Goal: Information Seeking & Learning: Learn about a topic

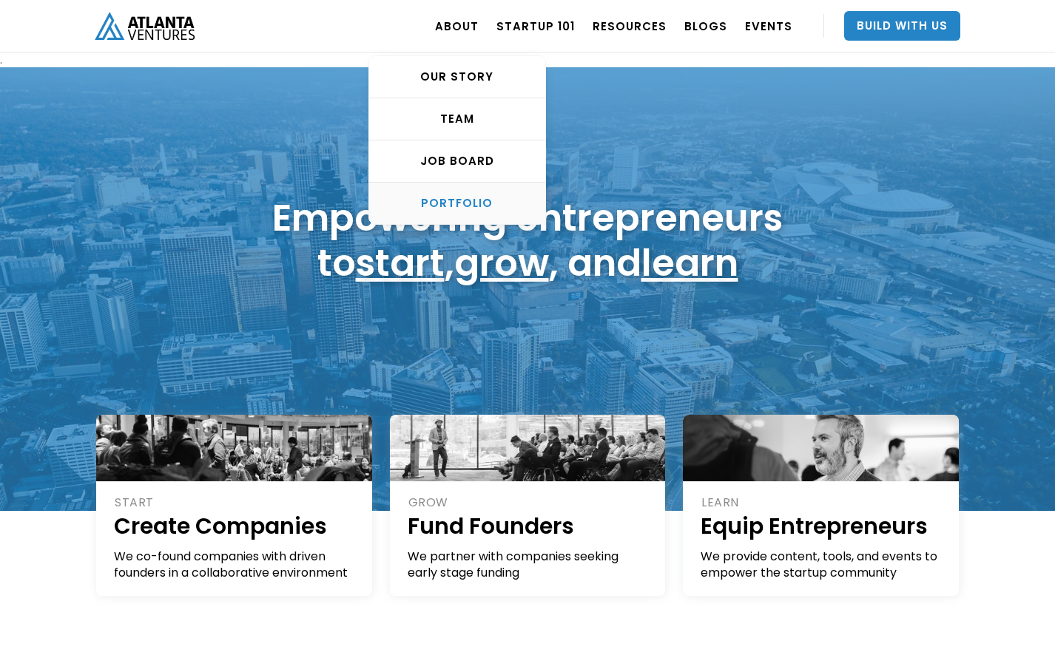
click at [472, 200] on div "PORTFOLIO" at bounding box center [457, 203] width 176 height 15
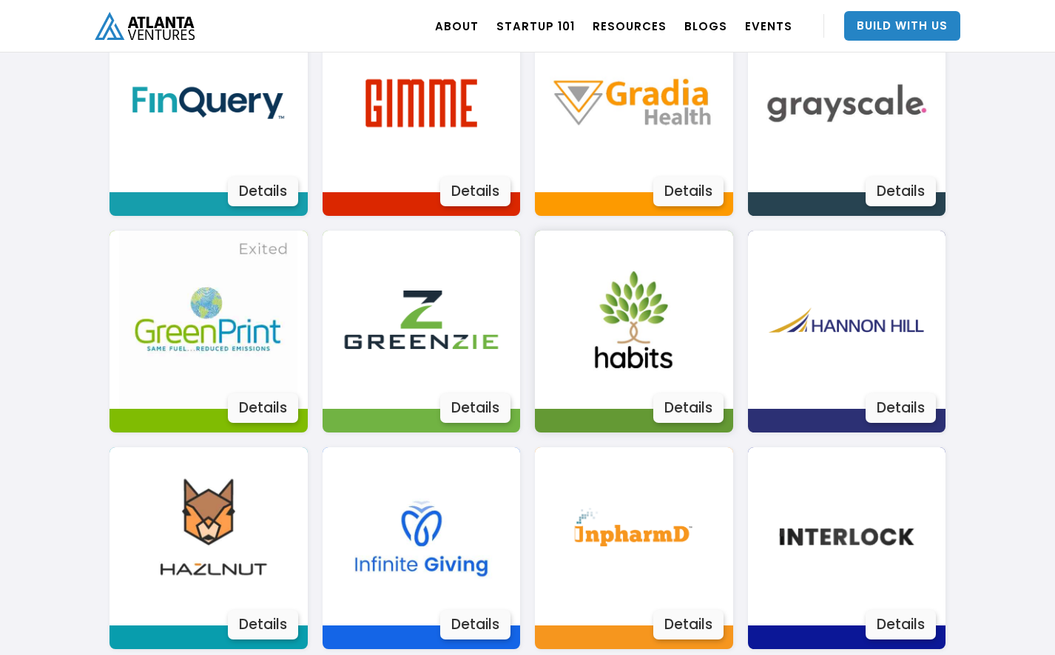
scroll to position [1541, 0]
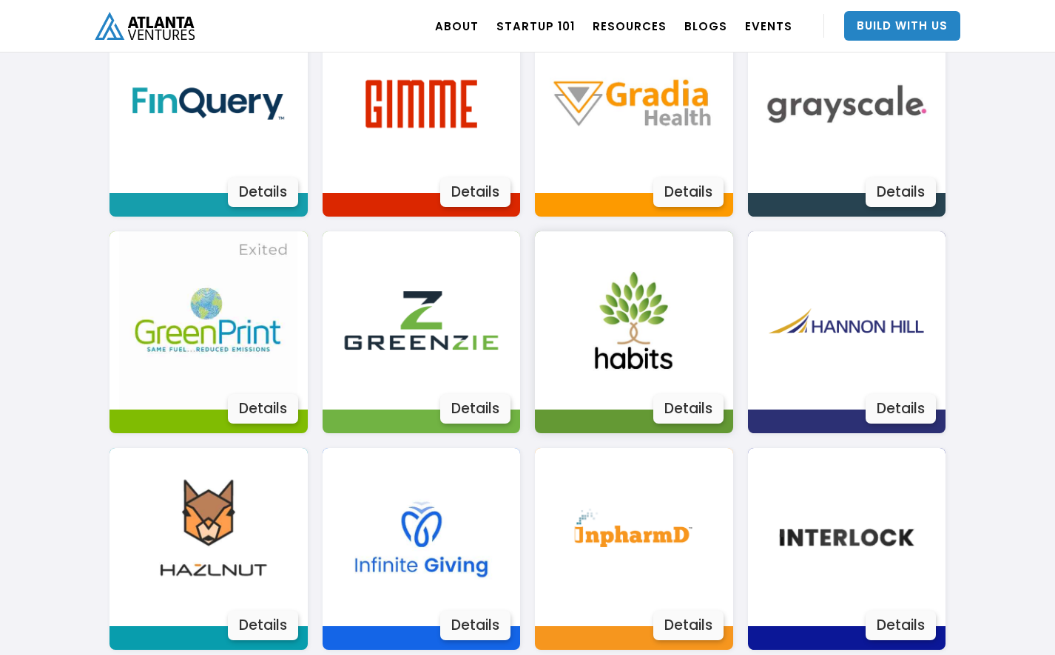
click at [680, 405] on div "Details" at bounding box center [688, 409] width 70 height 30
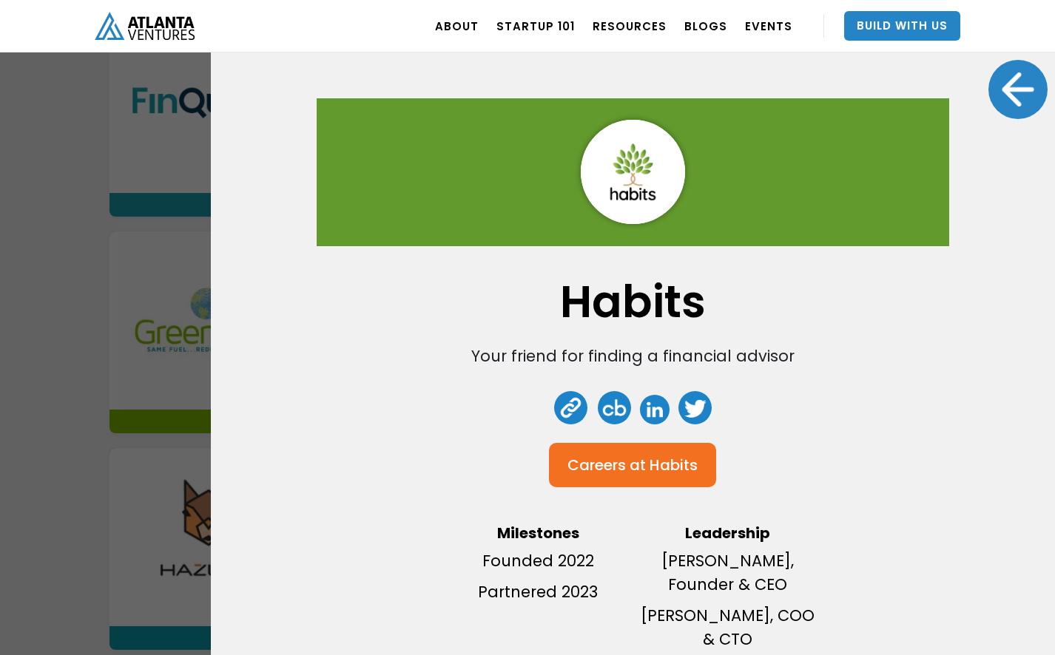
click at [1012, 82] on div at bounding box center [1017, 89] width 59 height 59
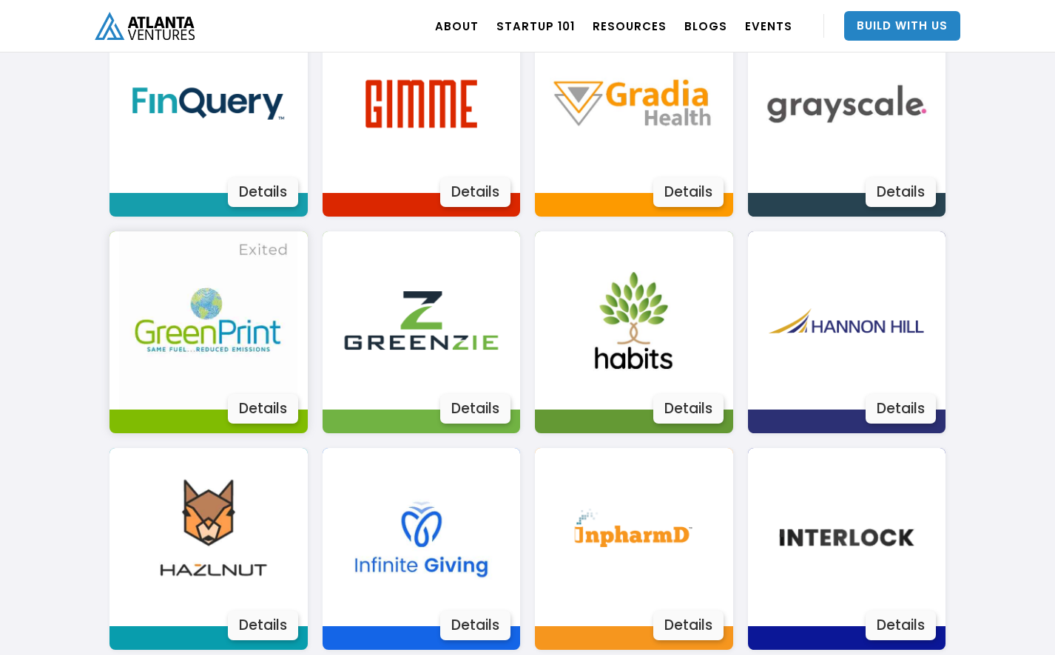
click at [258, 414] on div "Details" at bounding box center [263, 409] width 70 height 30
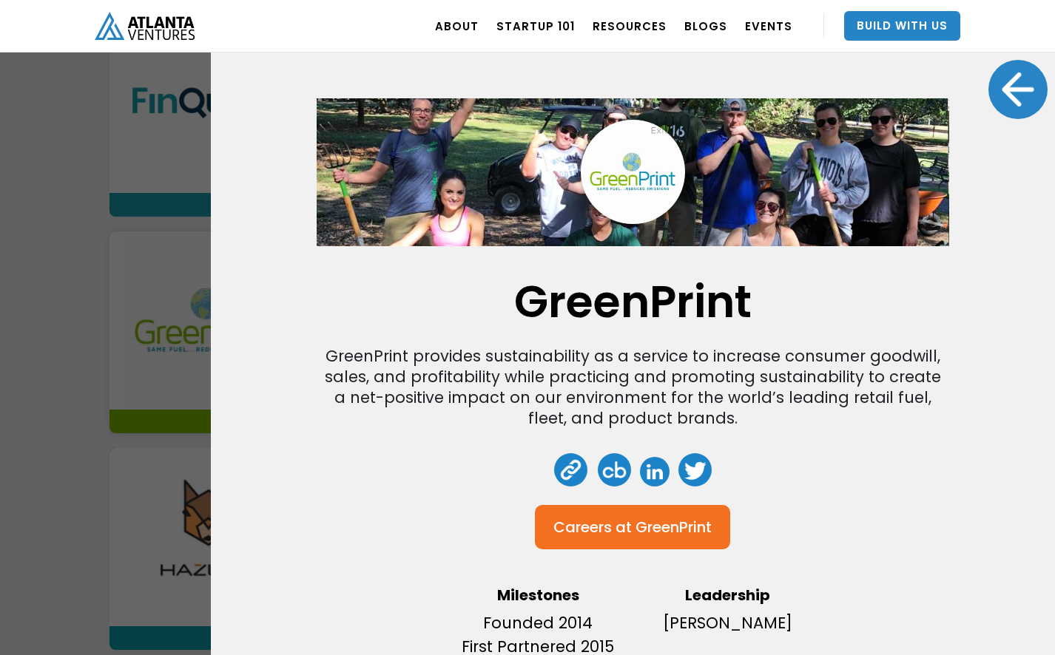
click at [1025, 91] on div at bounding box center [1017, 89] width 59 height 59
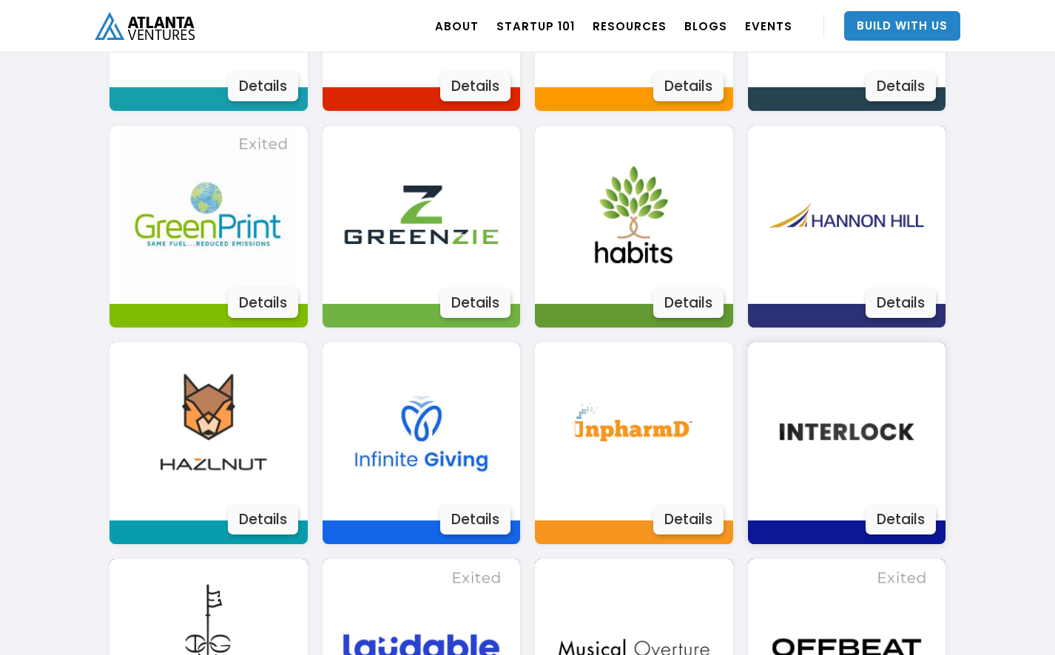
scroll to position [1667, 0]
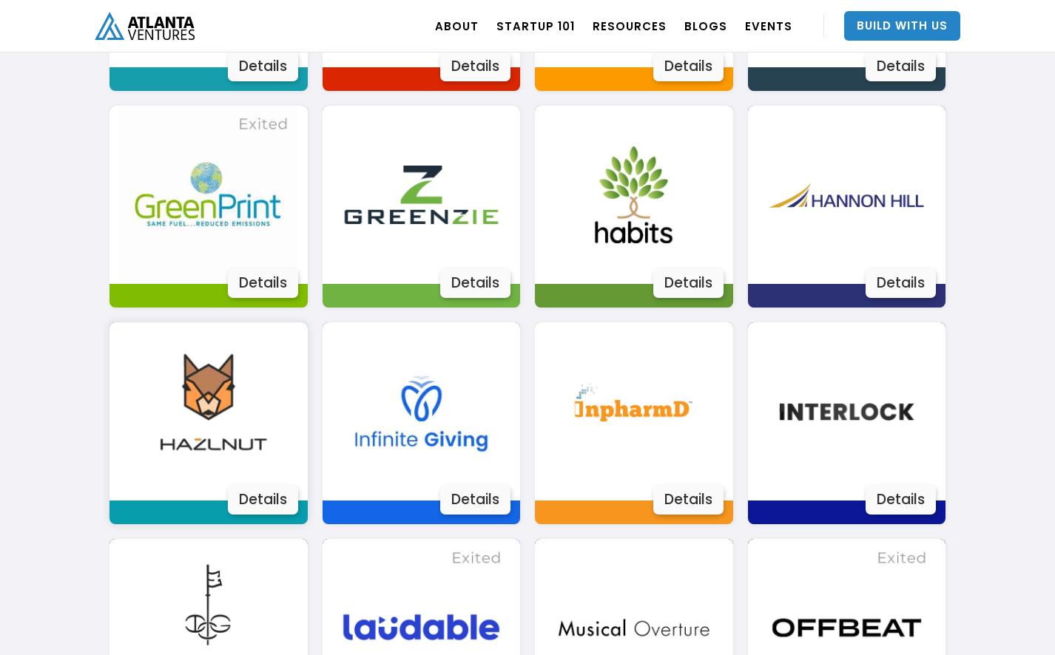
click at [249, 505] on div "Details" at bounding box center [263, 500] width 70 height 30
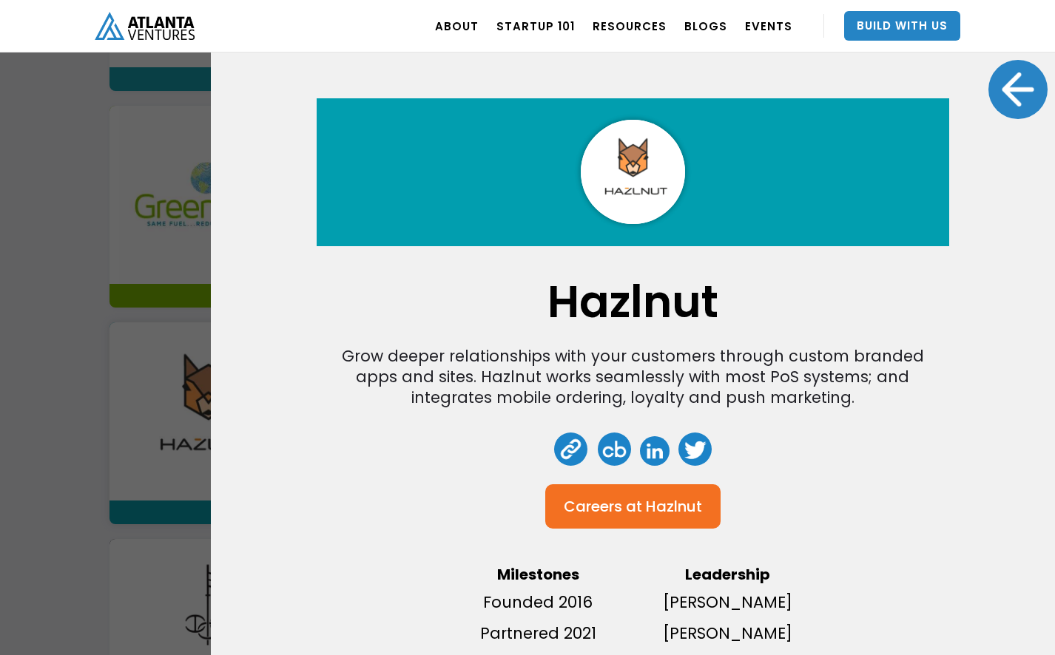
click at [1013, 106] on div at bounding box center [1017, 89] width 59 height 59
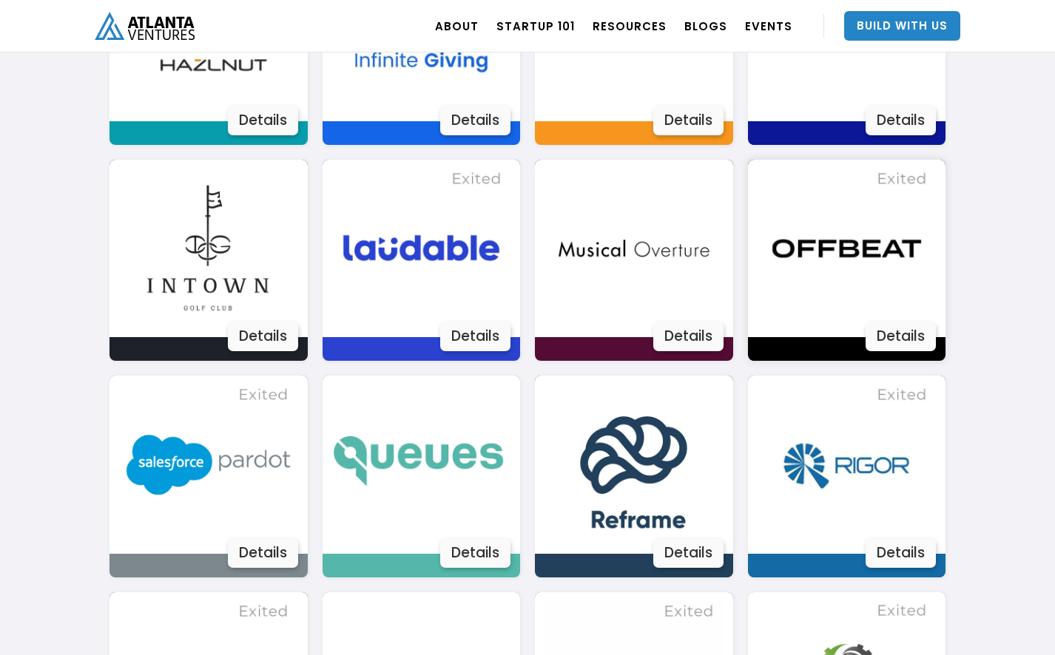
scroll to position [2048, 0]
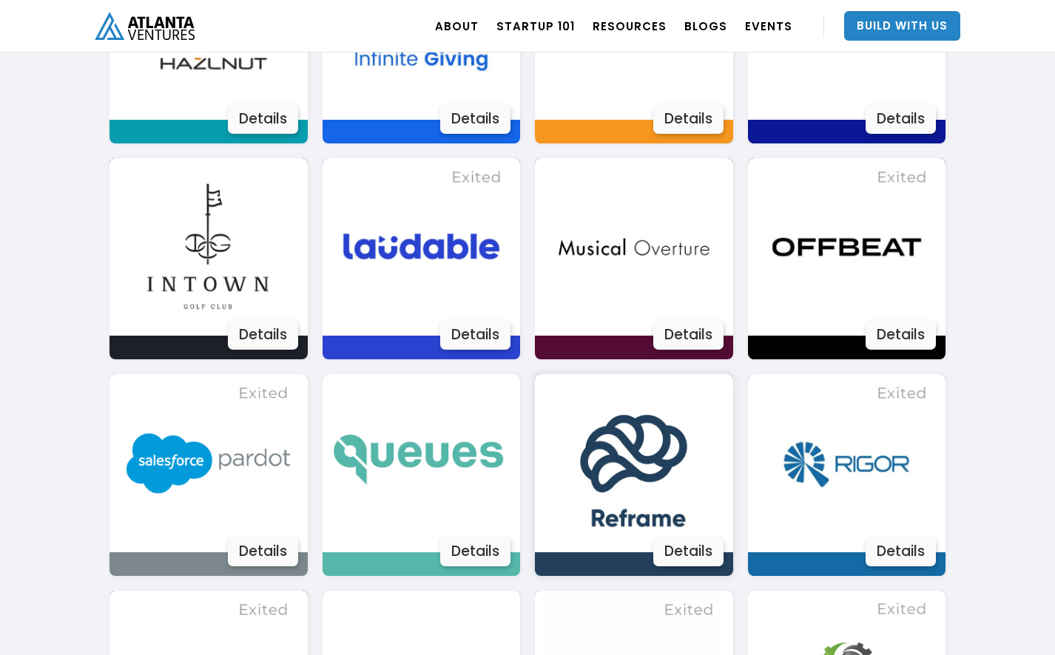
click at [692, 543] on div "Details" at bounding box center [688, 552] width 70 height 30
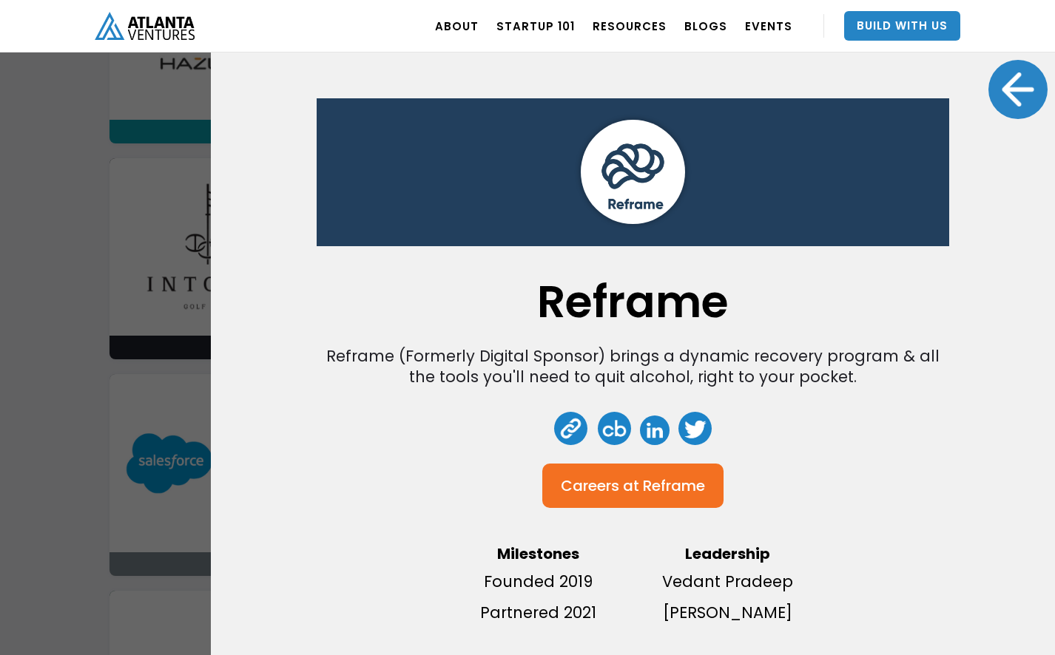
click at [1014, 98] on div at bounding box center [1017, 89] width 59 height 59
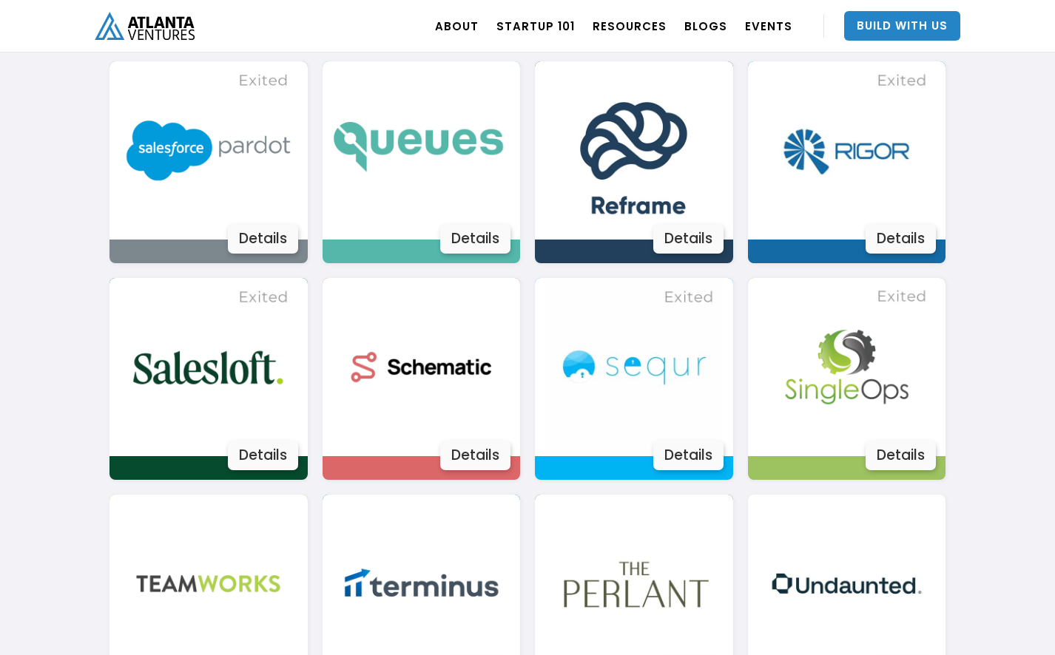
scroll to position [2346, 0]
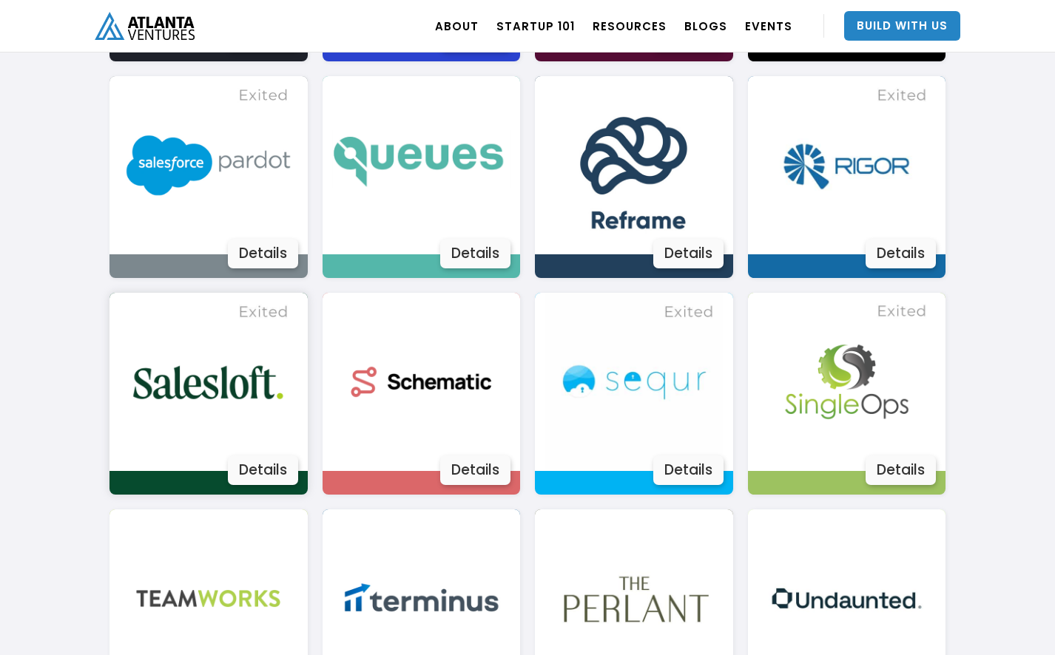
click at [246, 462] on div "Details" at bounding box center [263, 471] width 70 height 30
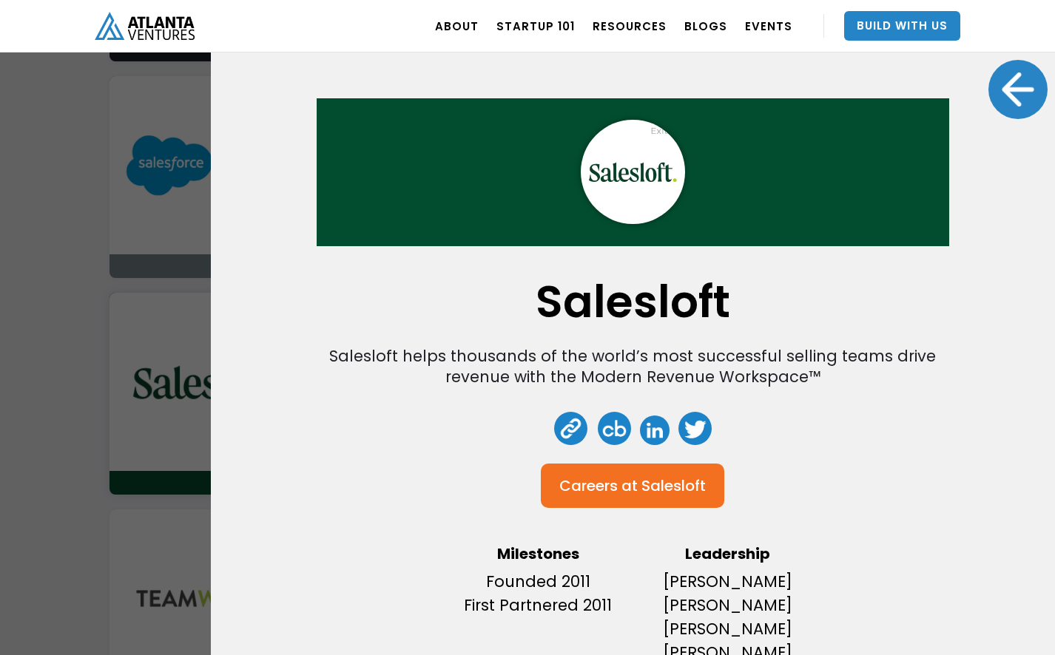
click at [1015, 97] on div at bounding box center [1017, 89] width 59 height 59
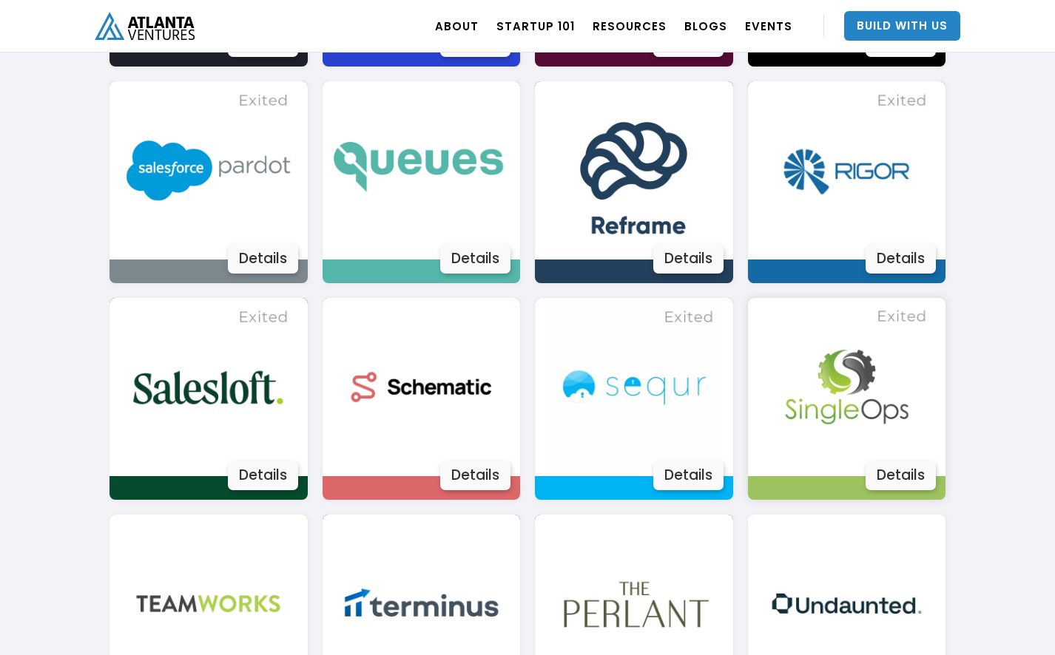
scroll to position [2327, 0]
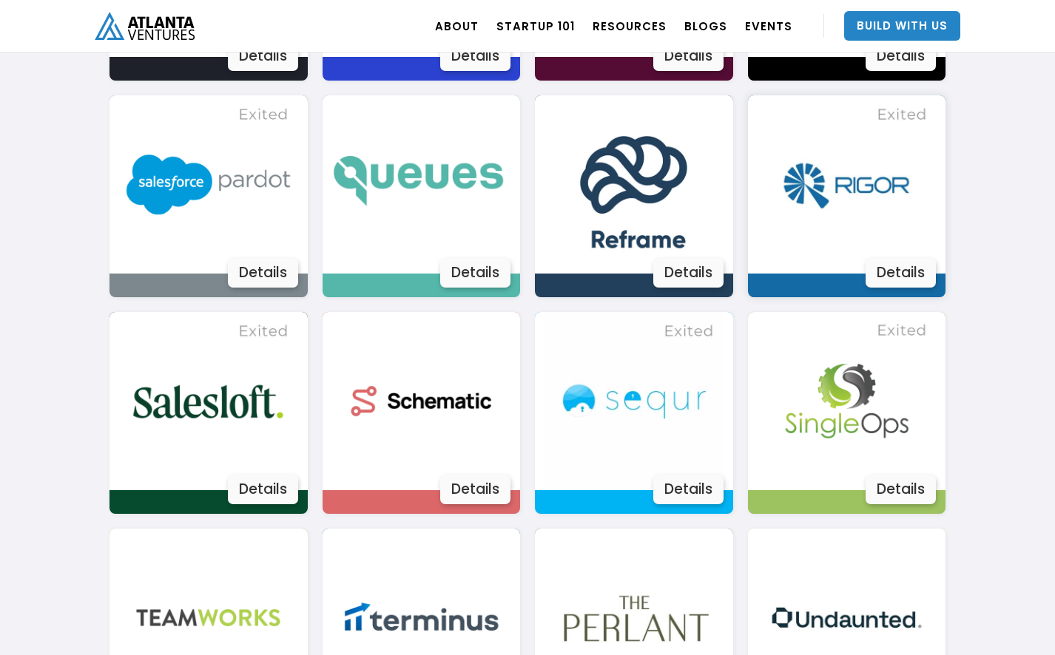
click at [886, 280] on div "Details" at bounding box center [901, 273] width 70 height 30
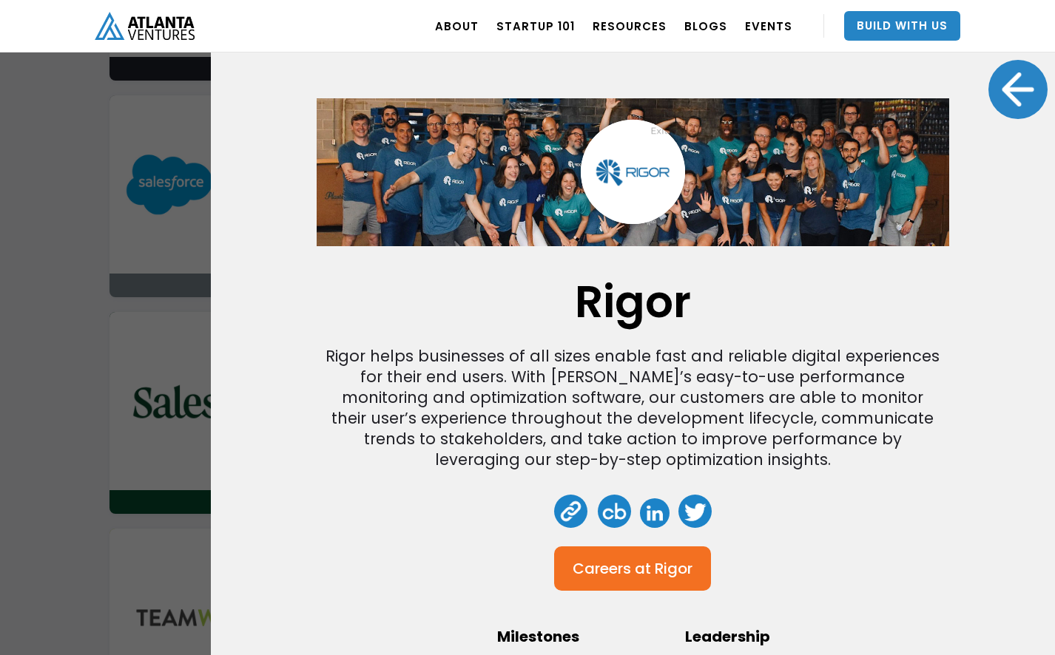
click at [992, 97] on div at bounding box center [1017, 89] width 59 height 59
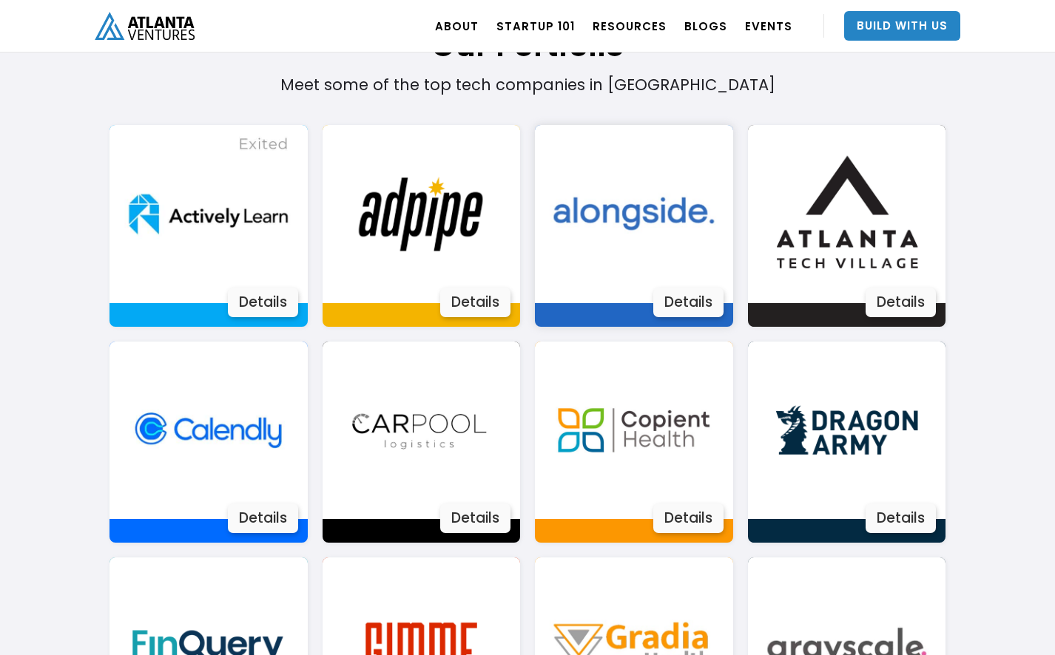
scroll to position [1001, 0]
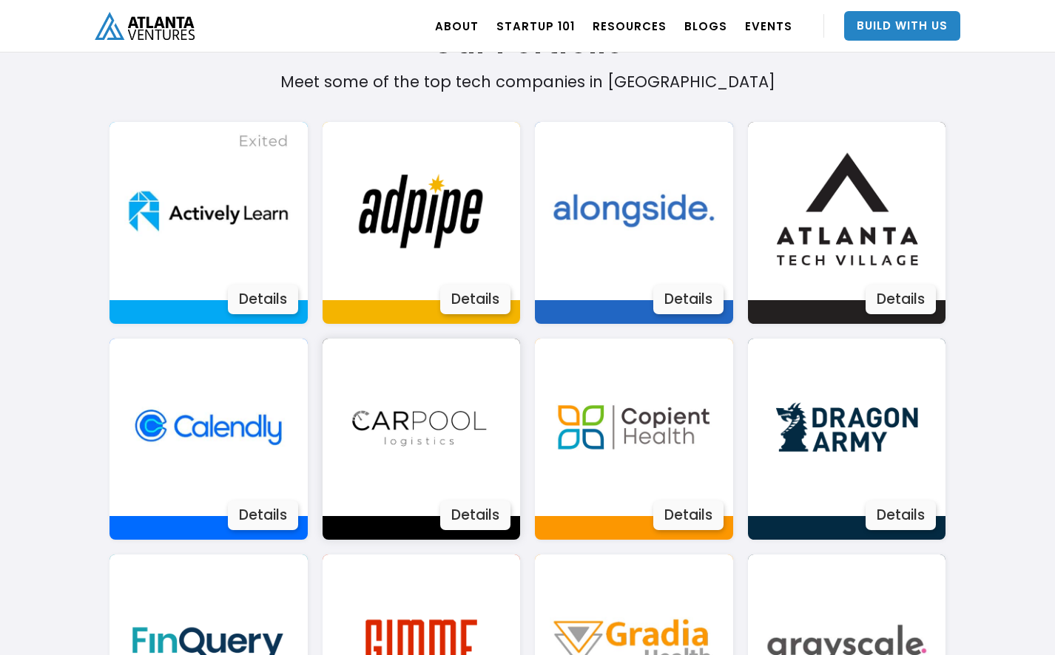
click at [465, 520] on div "Details" at bounding box center [475, 516] width 70 height 30
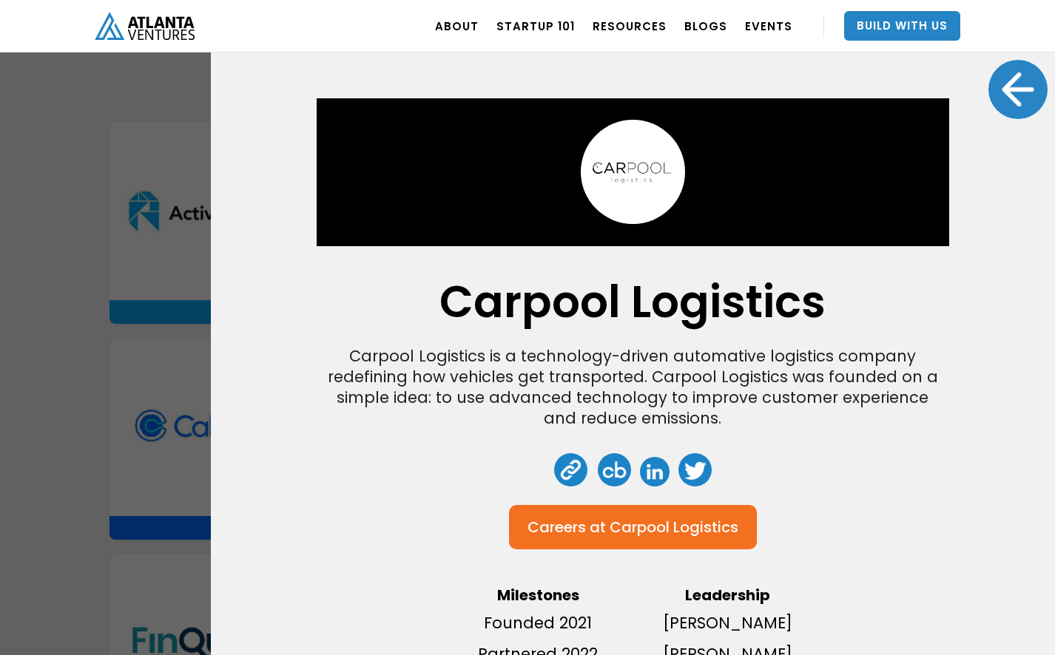
click at [1021, 96] on div at bounding box center [1017, 89] width 59 height 59
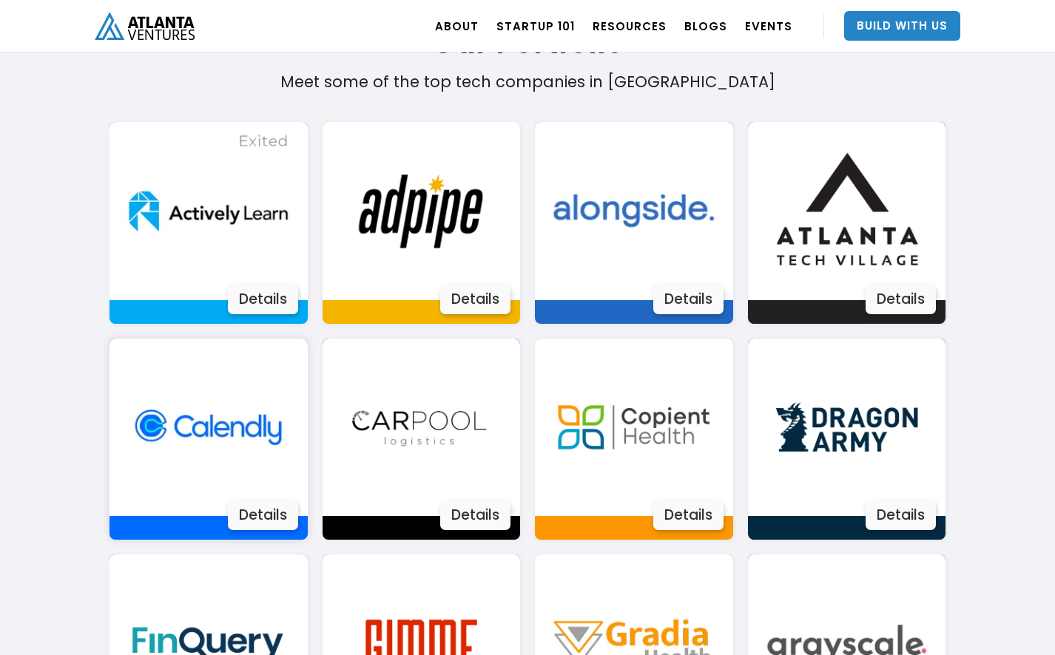
click at [244, 515] on div "Details" at bounding box center [263, 516] width 70 height 30
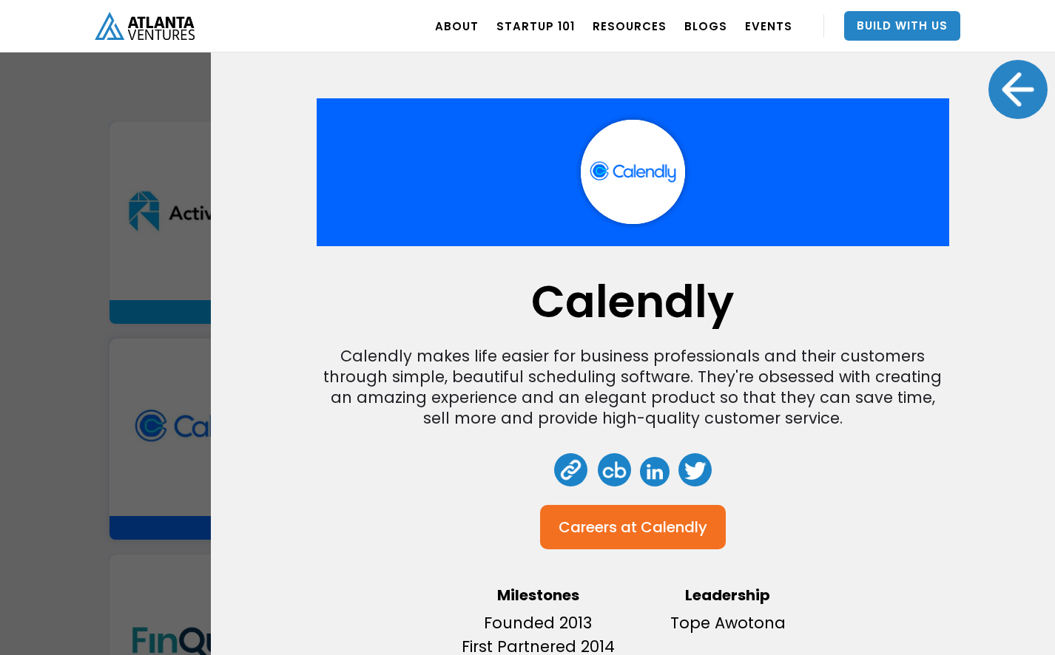
click at [1014, 90] on div at bounding box center [1017, 89] width 59 height 59
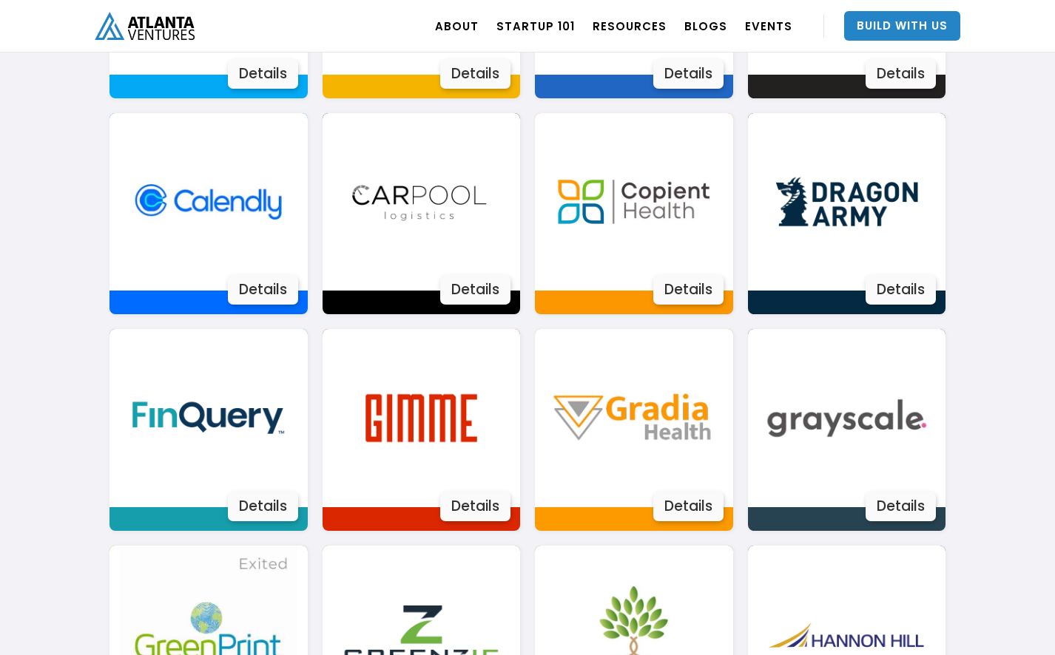
scroll to position [1224, 0]
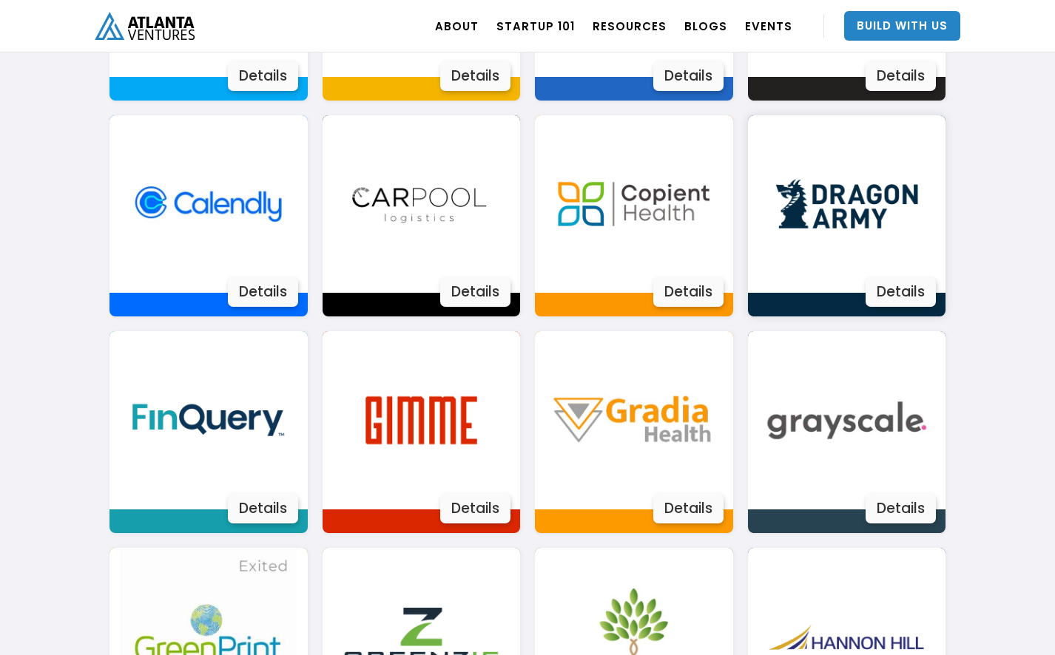
click at [886, 291] on div "Details" at bounding box center [901, 292] width 70 height 30
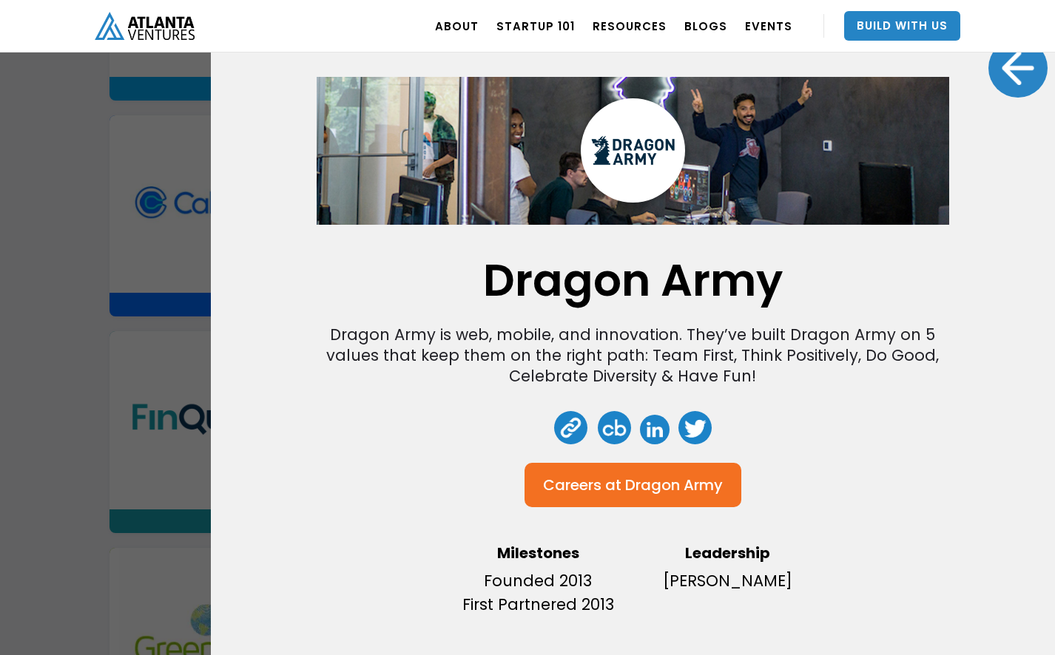
scroll to position [21, 0]
click at [566, 432] on link at bounding box center [570, 427] width 33 height 33
click at [199, 84] on div "Dragon Army Dragon Army is web, mobile, and innovation. They’ve built Dragon Ar…" at bounding box center [527, 327] width 1055 height 655
click at [1022, 77] on div at bounding box center [1017, 67] width 59 height 59
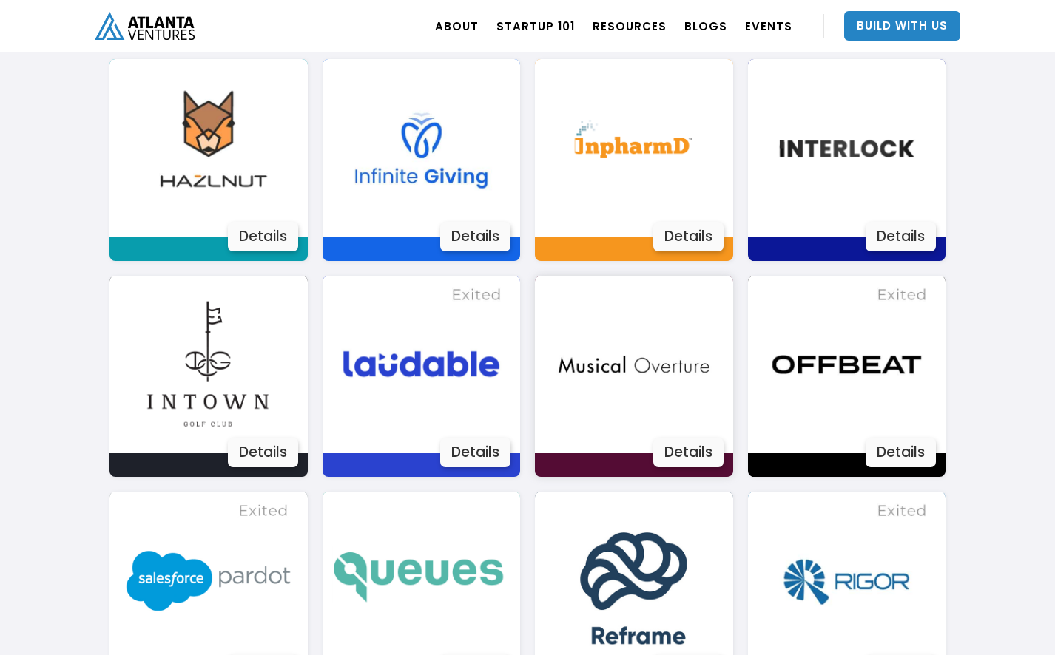
scroll to position [1932, 0]
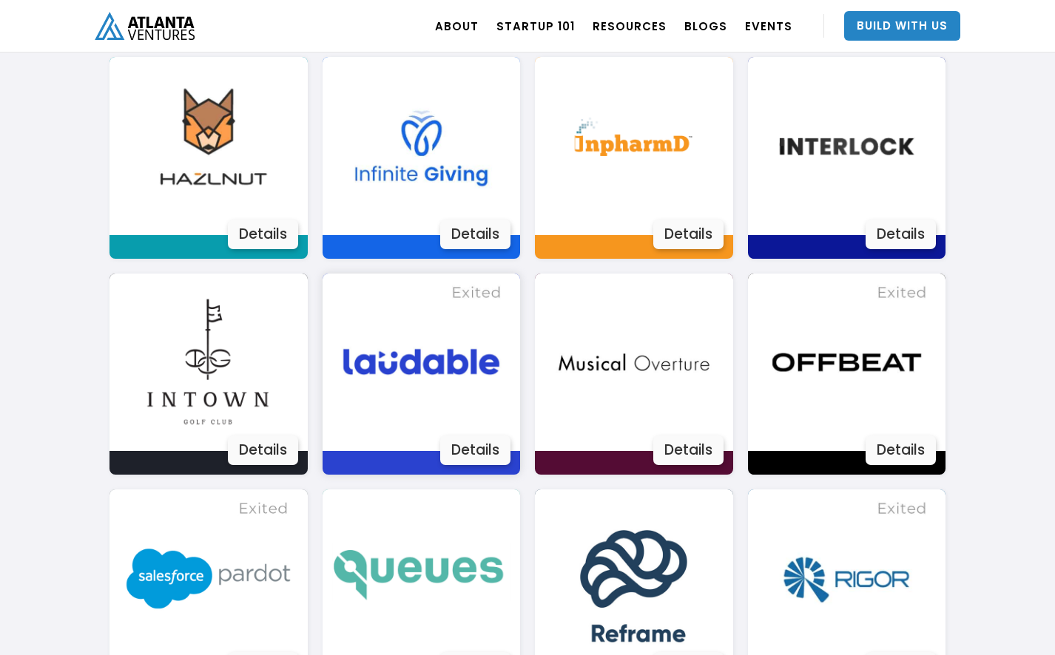
click at [451, 404] on img at bounding box center [421, 363] width 178 height 178
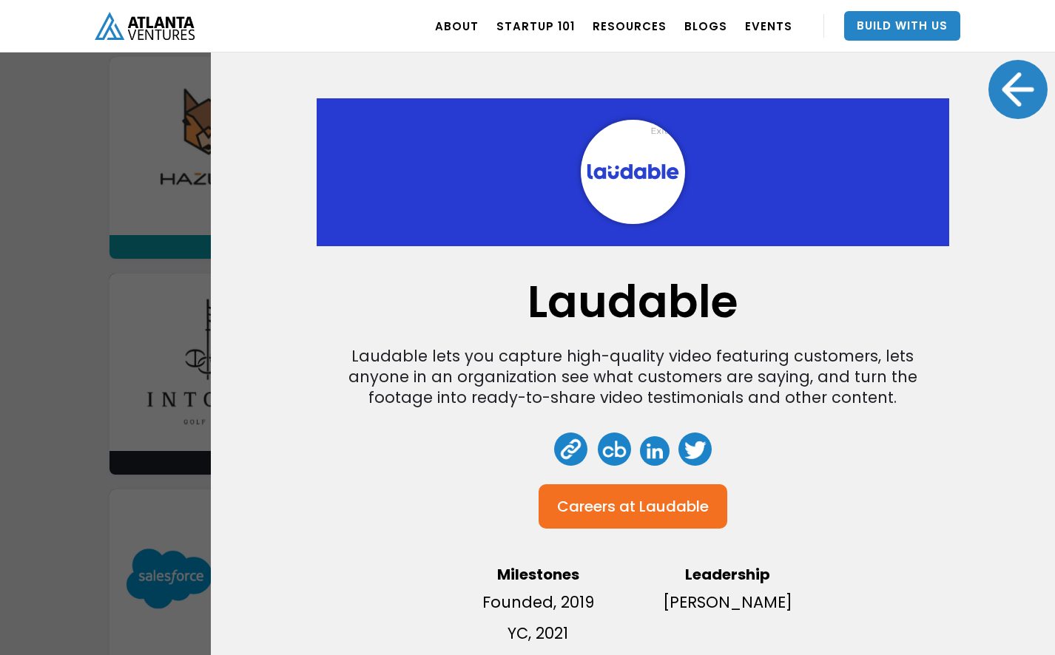
click at [1036, 90] on div at bounding box center [1017, 89] width 59 height 59
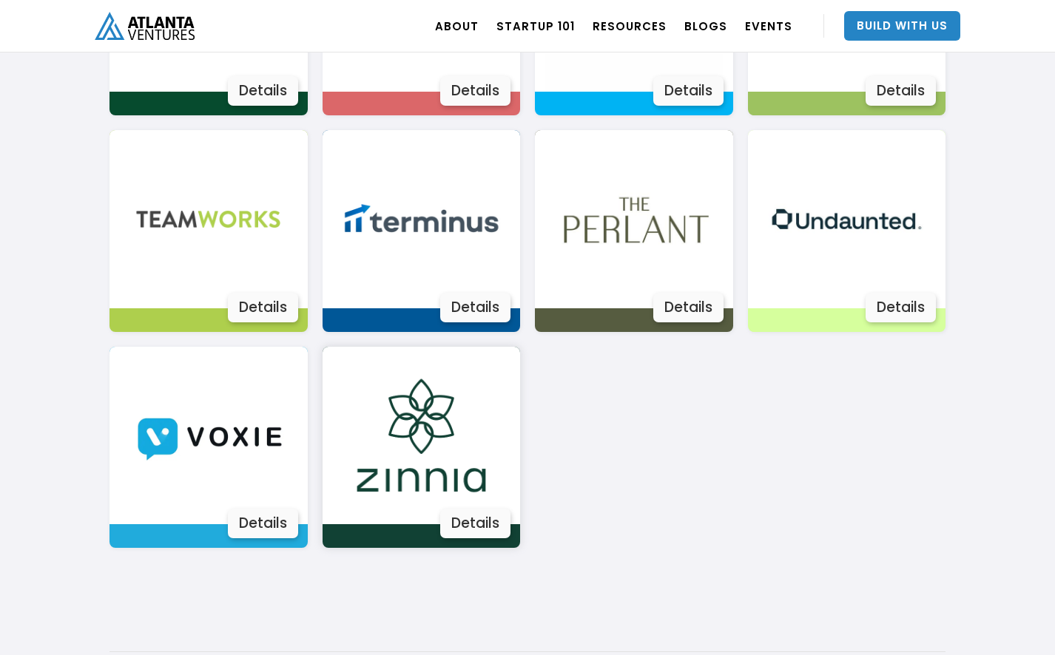
scroll to position [2727, 0]
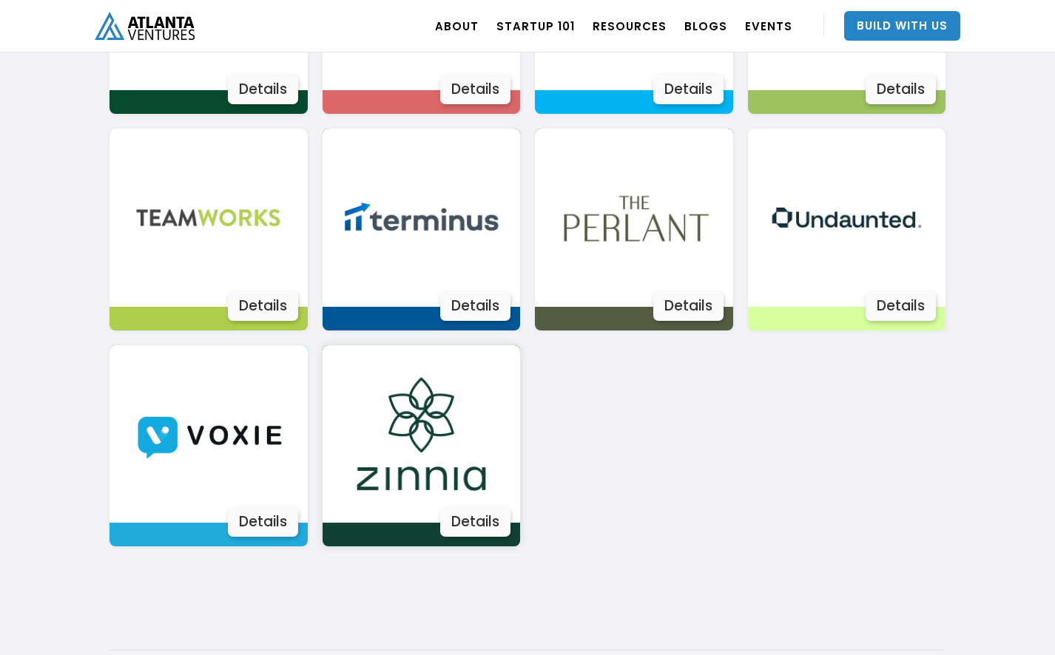
click at [391, 476] on img at bounding box center [421, 434] width 178 height 178
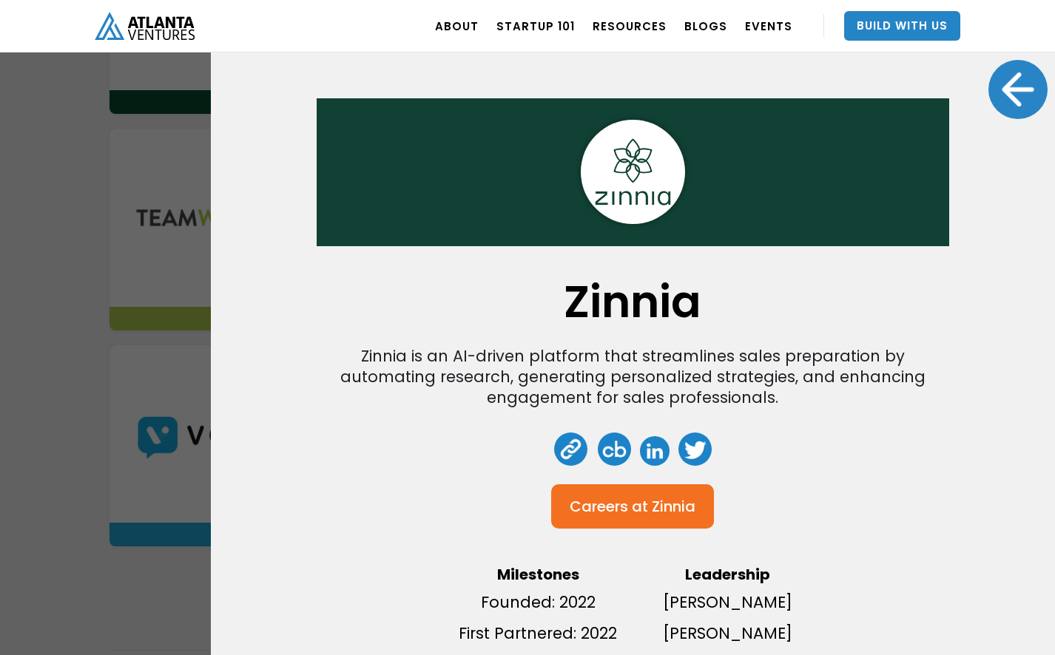
click at [1014, 107] on div at bounding box center [1017, 89] width 59 height 59
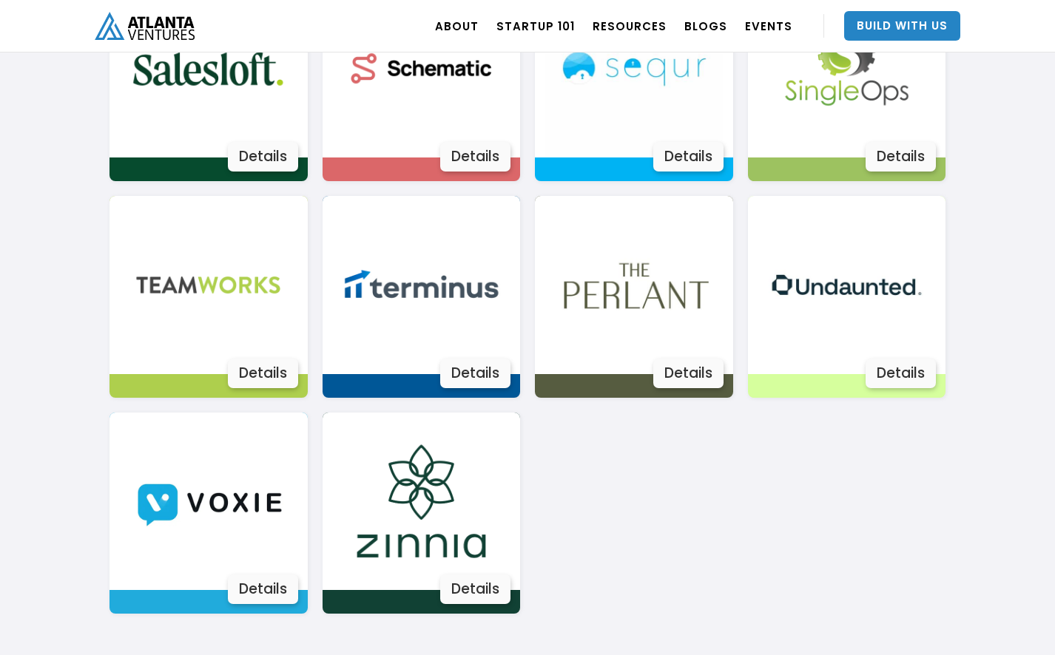
scroll to position [2659, 0]
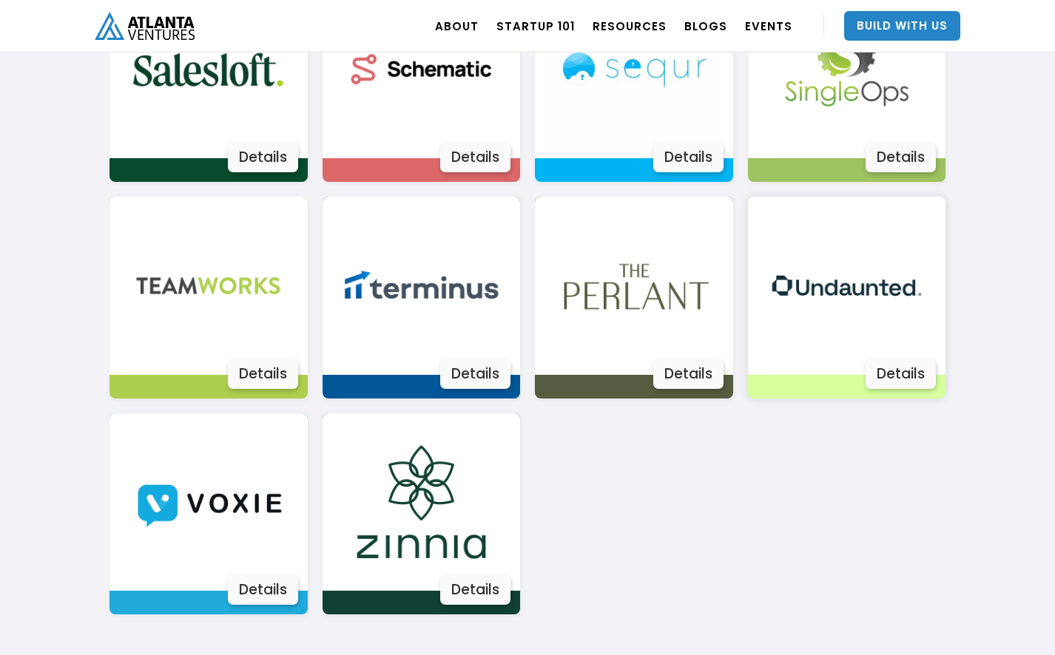
click at [895, 369] on div "Details" at bounding box center [901, 375] width 70 height 30
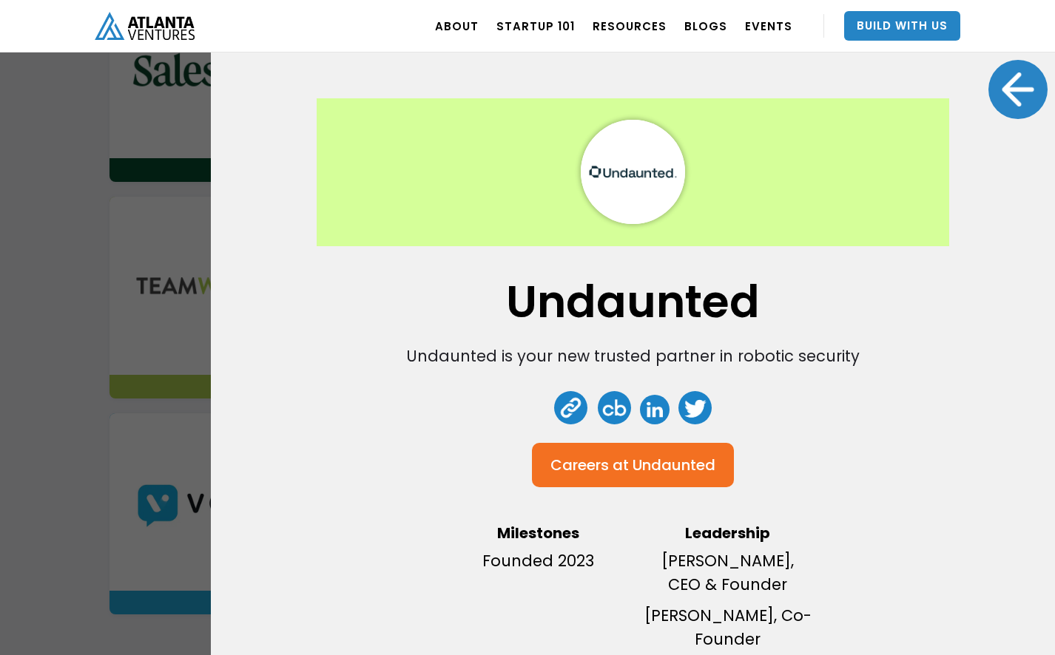
click at [1010, 81] on div at bounding box center [1017, 89] width 59 height 59
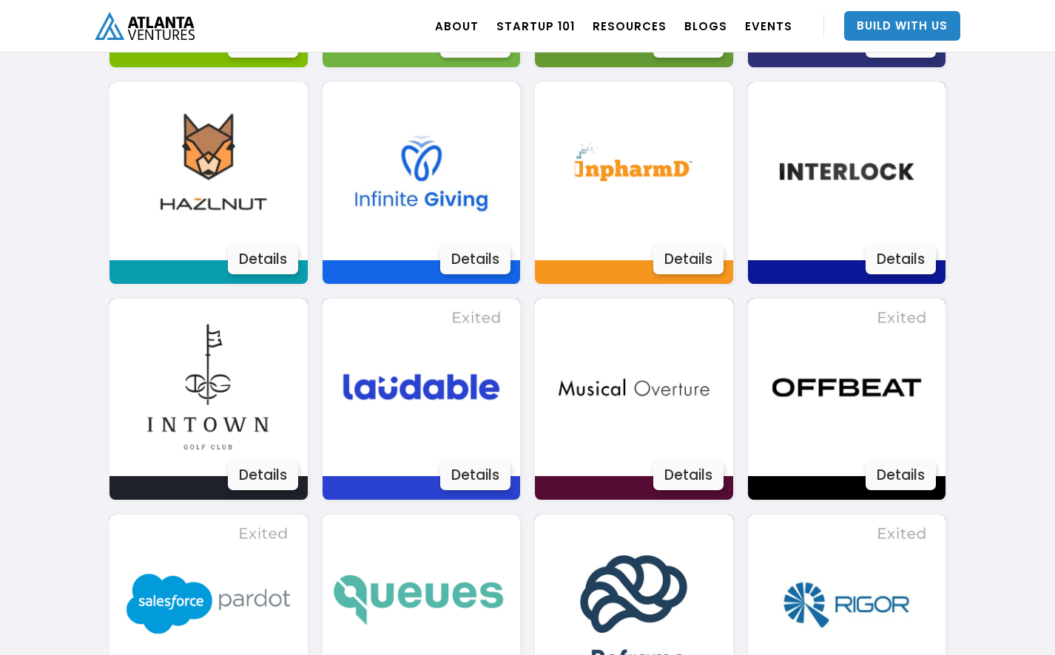
scroll to position [1871, 0]
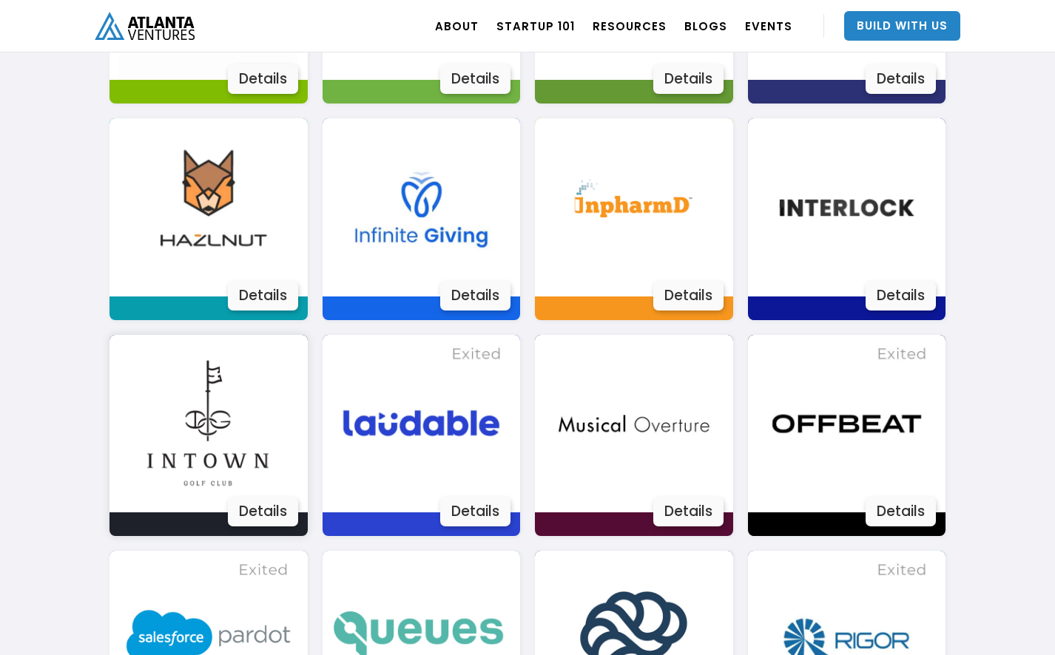
click at [283, 496] on img at bounding box center [208, 424] width 178 height 178
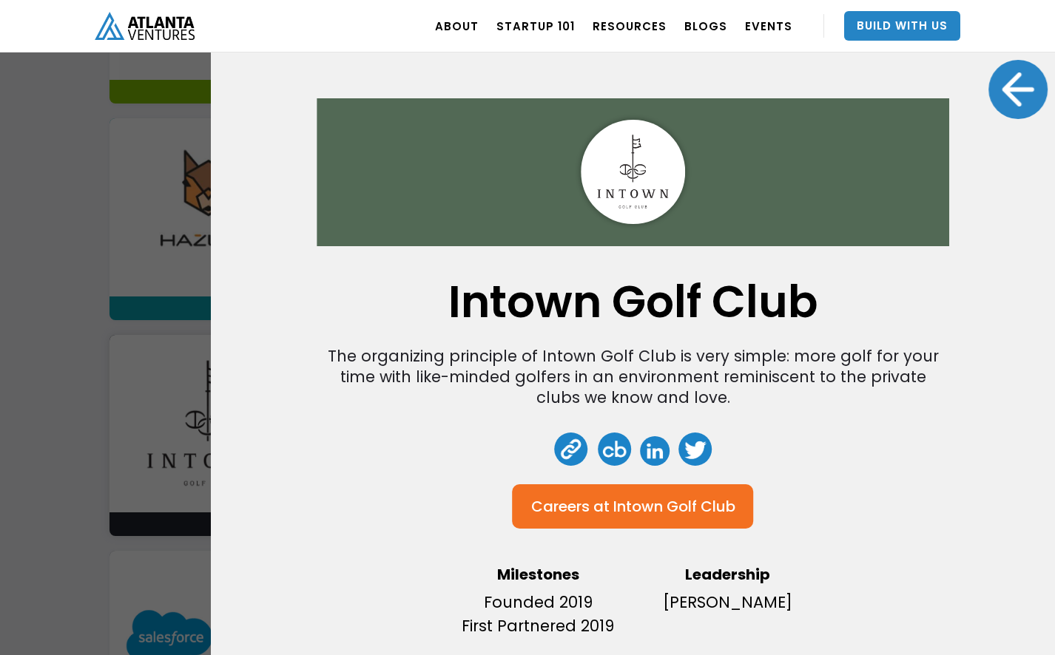
click at [1012, 112] on div at bounding box center [1017, 89] width 59 height 59
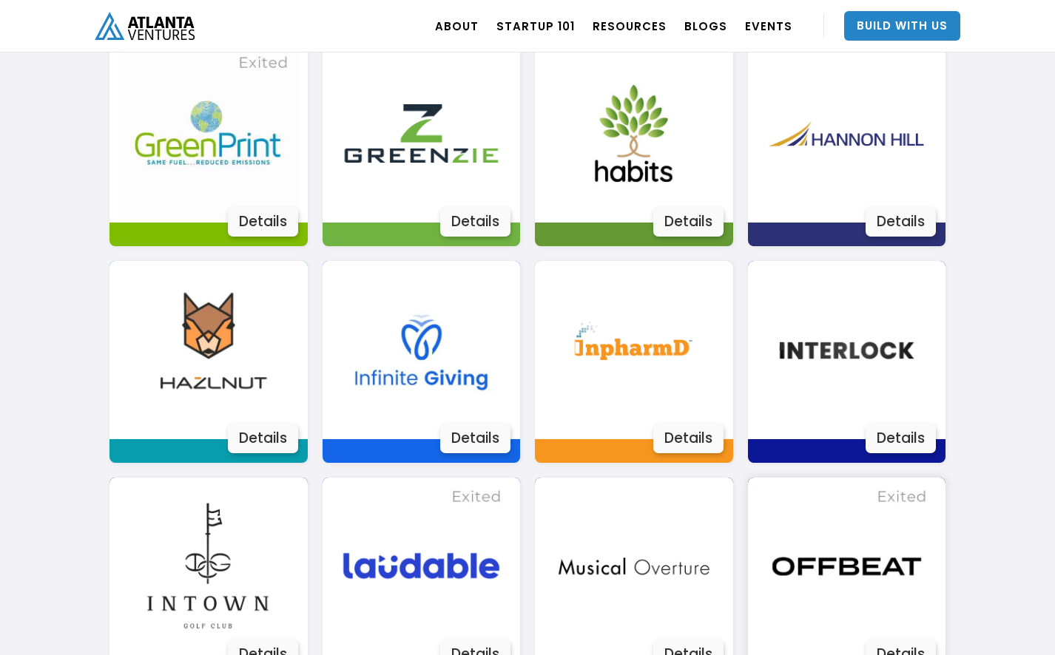
scroll to position [1724, 0]
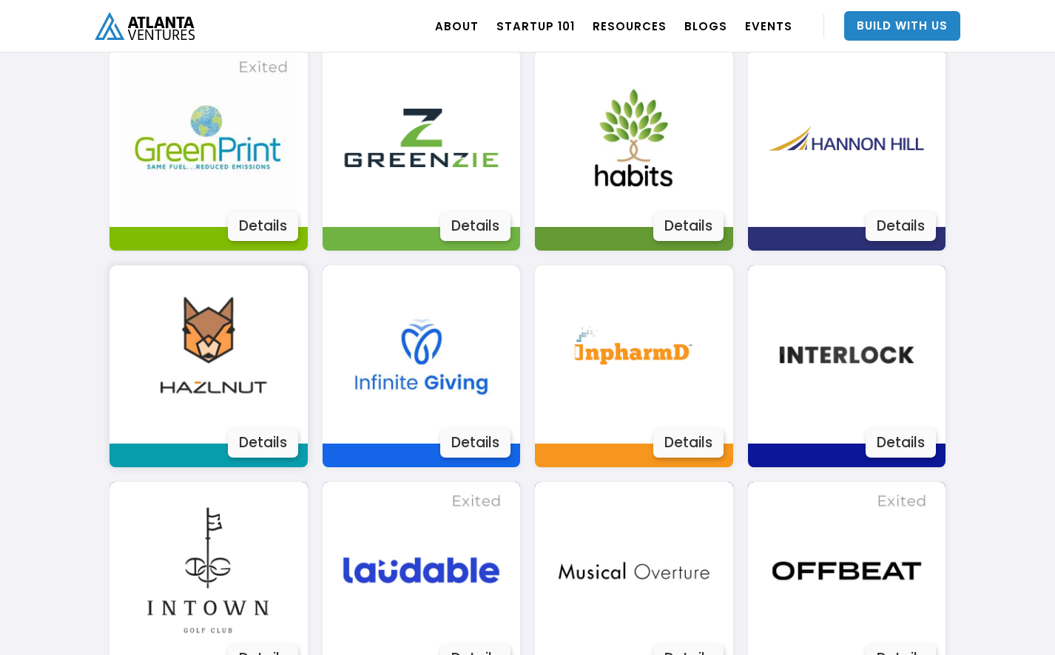
click at [249, 441] on div "Details" at bounding box center [263, 443] width 70 height 30
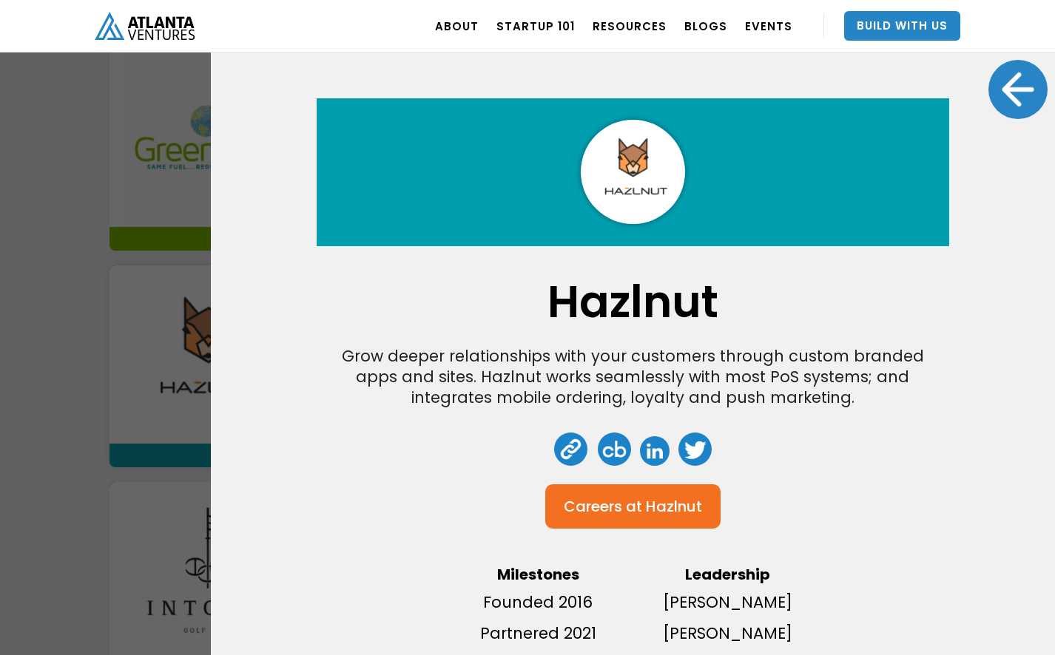
click at [574, 451] on link at bounding box center [570, 449] width 33 height 33
click at [1043, 90] on div at bounding box center [1017, 89] width 59 height 59
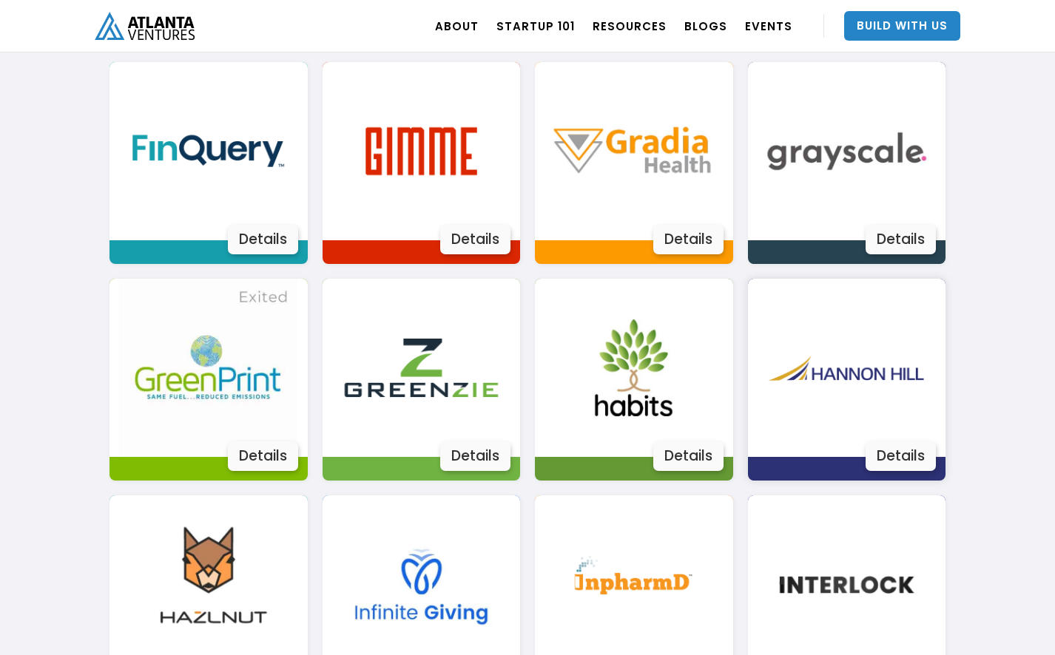
scroll to position [1490, 0]
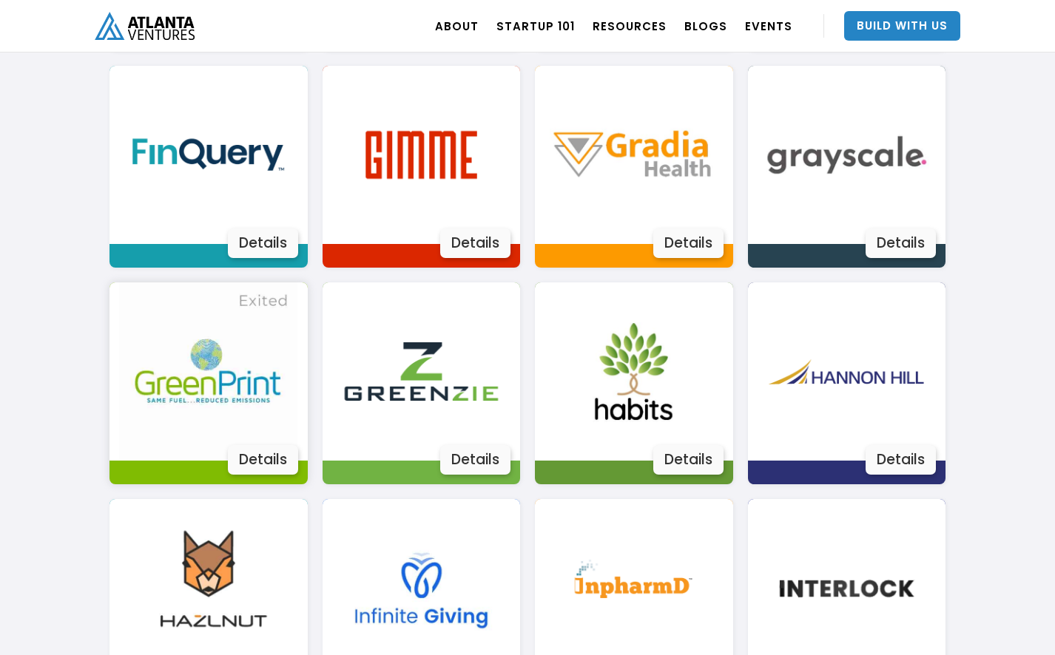
click at [235, 408] on img at bounding box center [208, 372] width 178 height 178
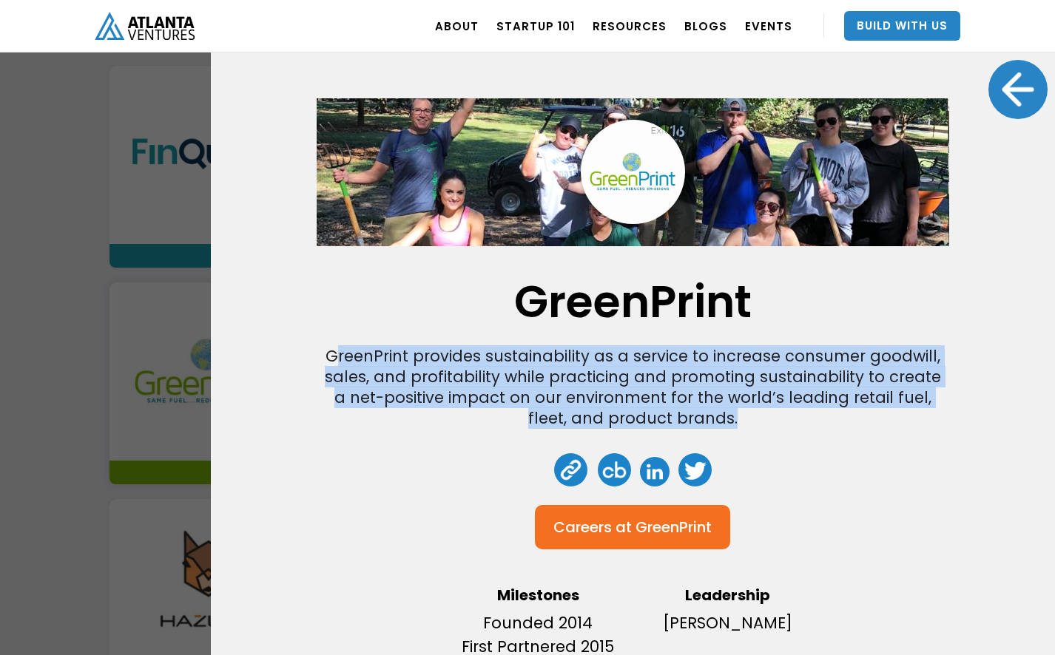
drag, startPoint x: 339, startPoint y: 352, endPoint x: 809, endPoint y: 422, distance: 475.6
click at [809, 422] on div "GreenPrint provides sustainability as a service to increase consumer goodwill, …" at bounding box center [633, 387] width 620 height 83
drag, startPoint x: 809, startPoint y: 422, endPoint x: 322, endPoint y: 311, distance: 499.9
click at [309, 311] on div "GreenPrint GreenPrint provides sustainability as a service to increase consumer…" at bounding box center [633, 327] width 844 height 655
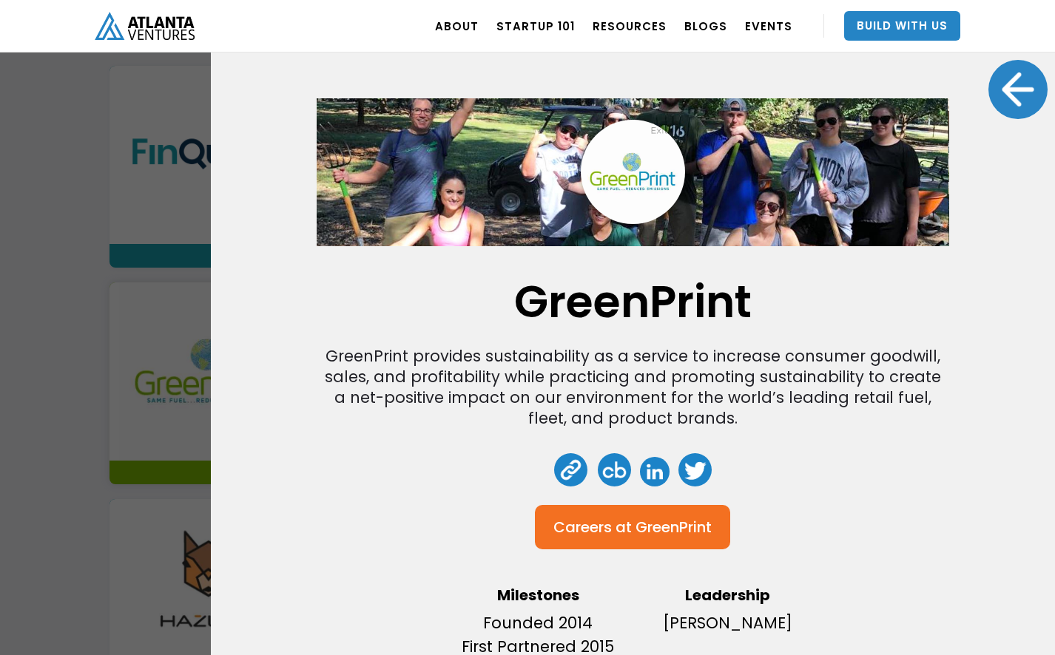
click at [548, 363] on div "GreenPrint provides sustainability as a service to increase consumer goodwill, …" at bounding box center [633, 387] width 620 height 83
click at [572, 462] on link at bounding box center [570, 470] width 33 height 33
click at [1027, 79] on div at bounding box center [1017, 89] width 59 height 59
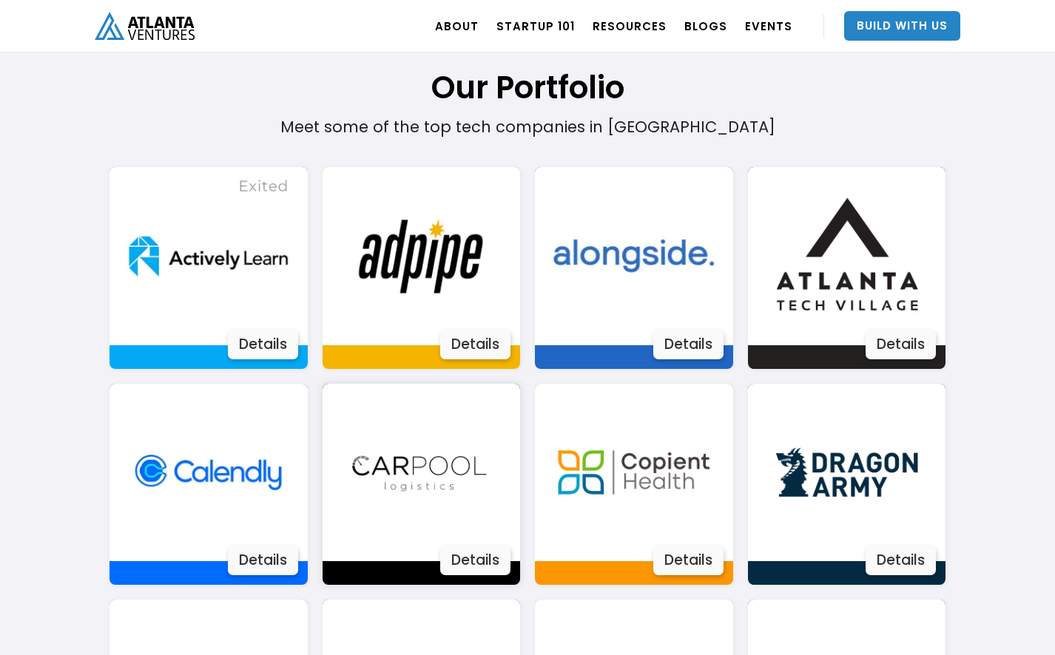
scroll to position [958, 0]
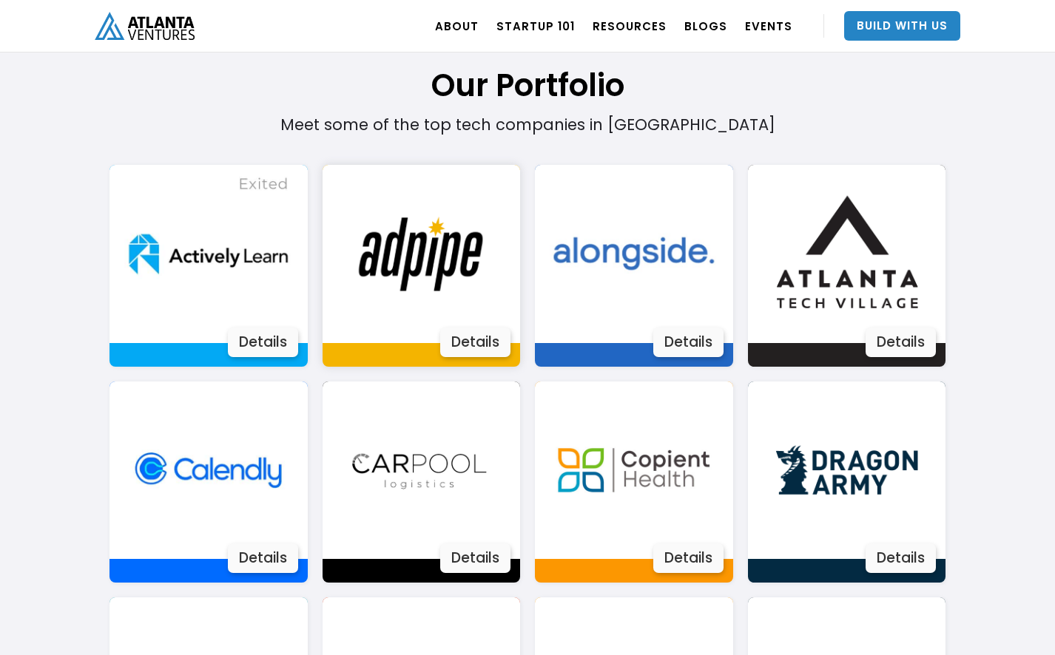
click at [447, 294] on img at bounding box center [421, 254] width 178 height 178
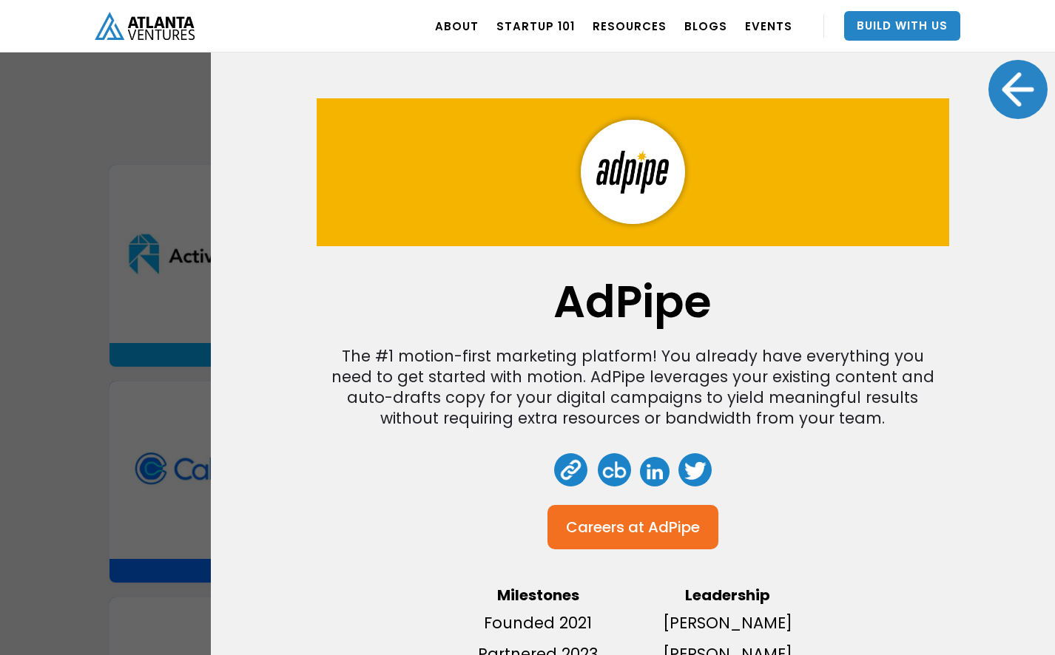
click at [580, 475] on link at bounding box center [570, 470] width 33 height 33
click at [1015, 87] on div at bounding box center [1017, 89] width 59 height 59
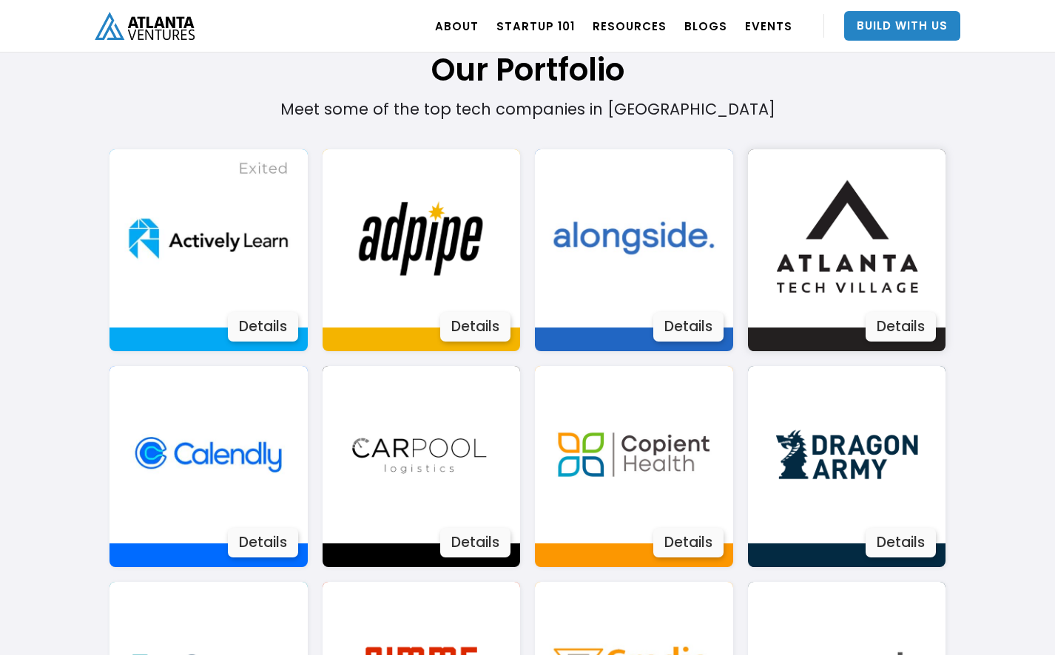
scroll to position [980, 0]
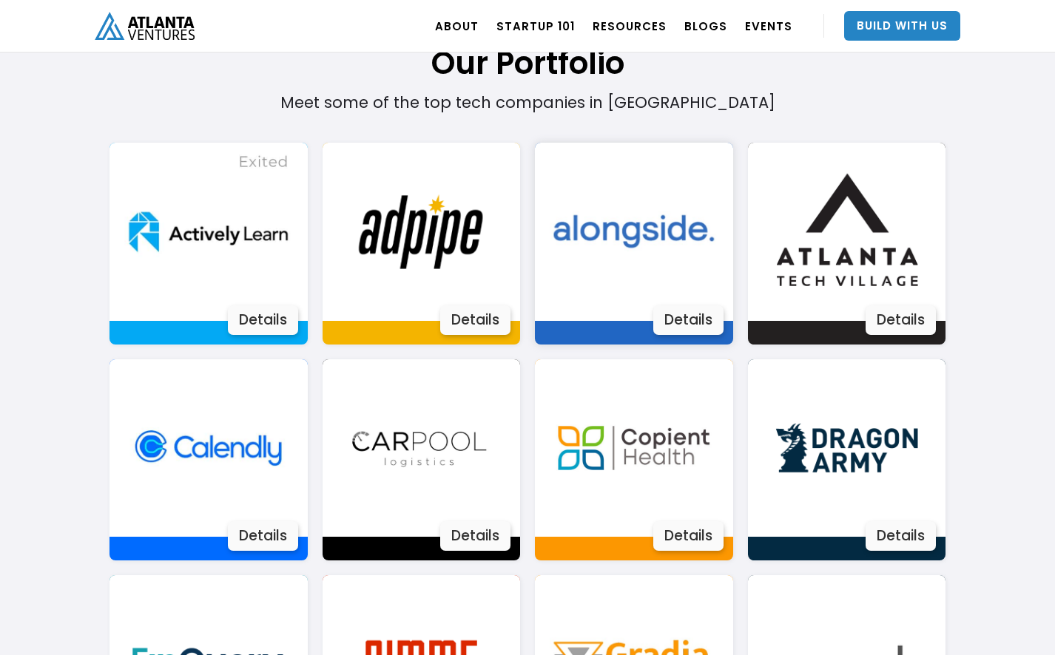
click at [683, 314] on div "Details" at bounding box center [688, 321] width 70 height 30
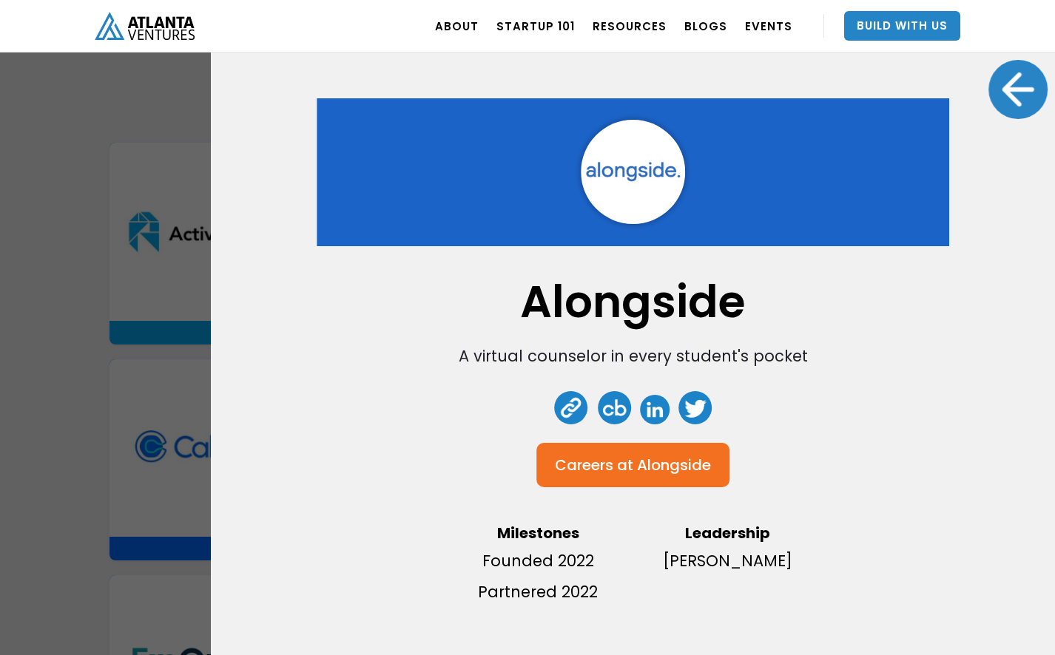
click at [574, 411] on link at bounding box center [570, 407] width 33 height 33
